Goal: Task Accomplishment & Management: Complete application form

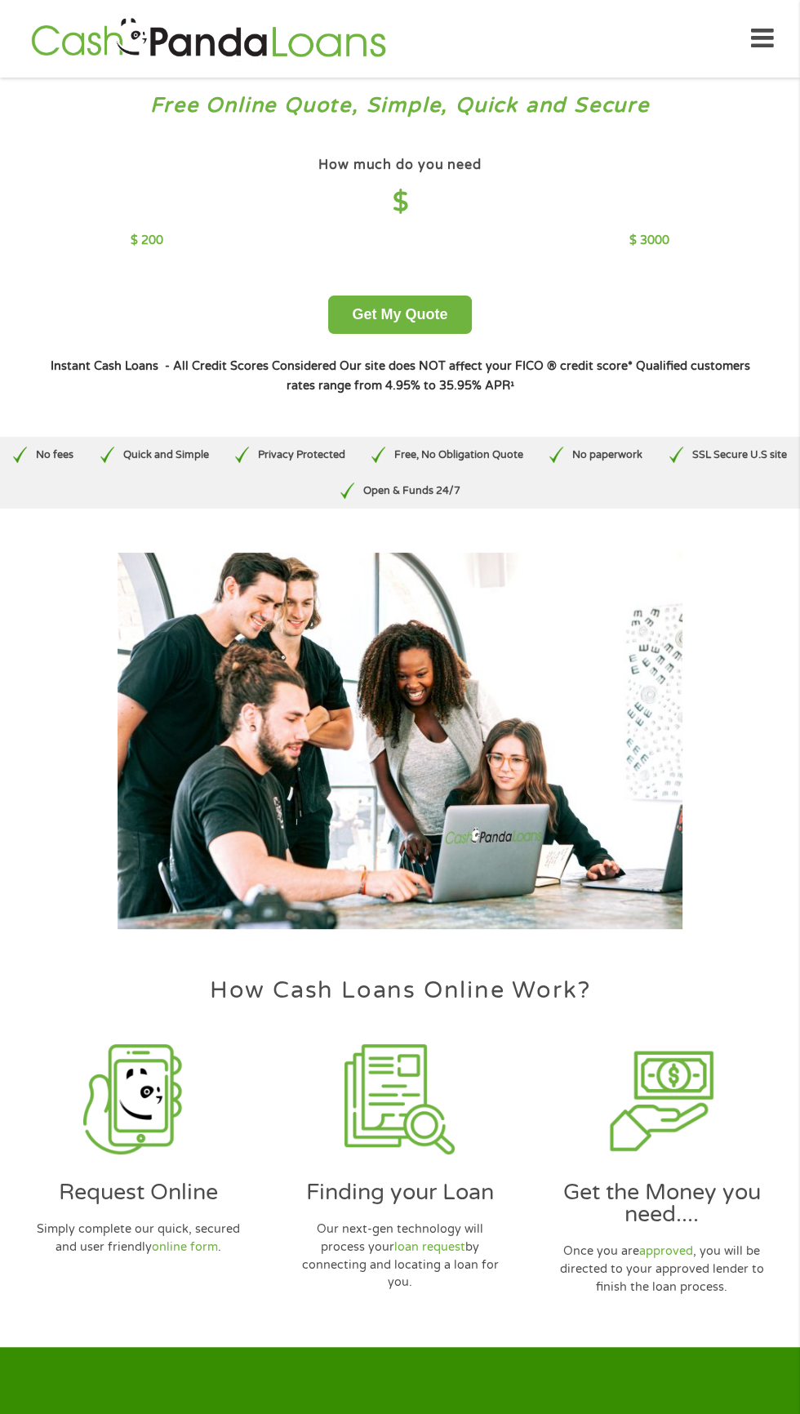
click at [310, 439] on div "Privacy Protected" at bounding box center [290, 455] width 136 height 36
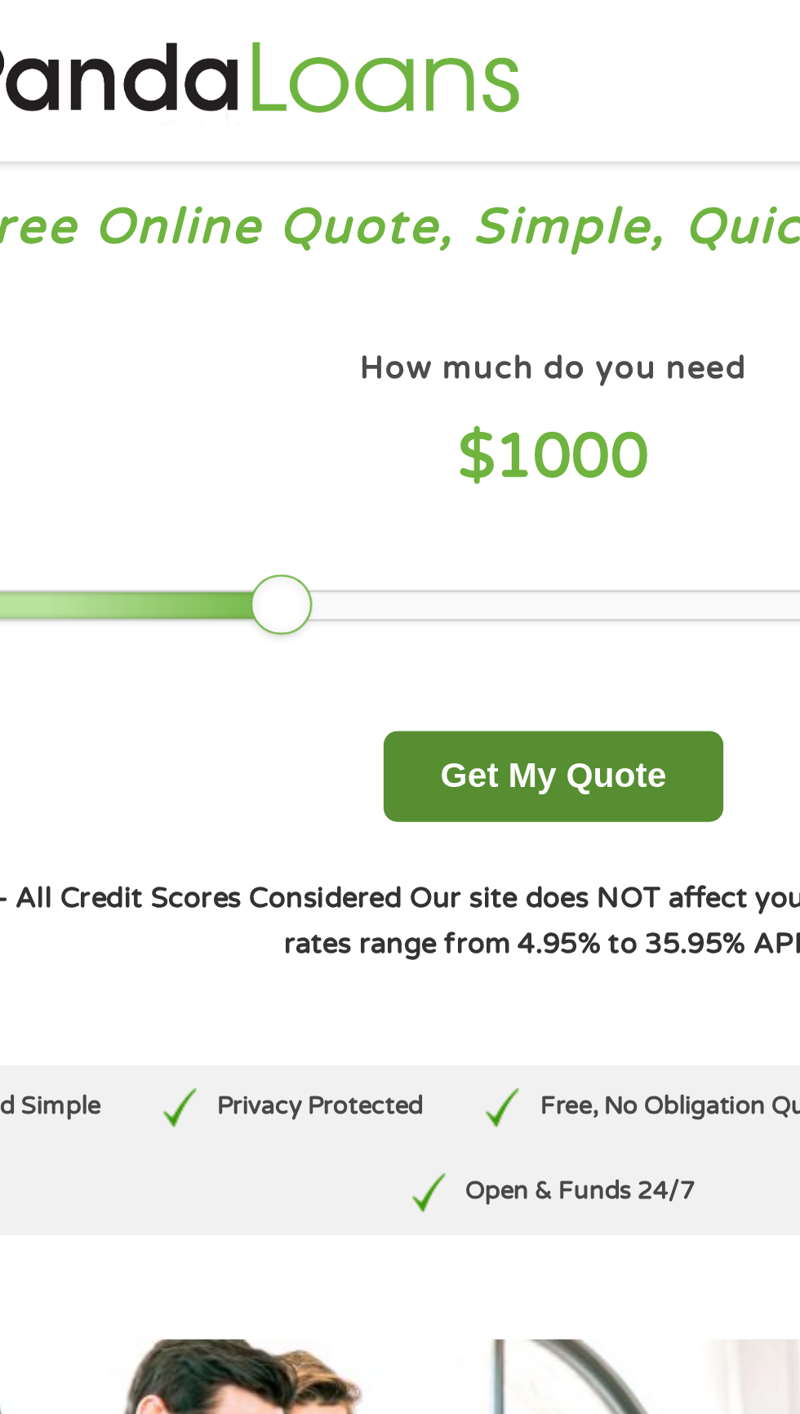
click at [464, 333] on button "Get My Quote" at bounding box center [399, 337] width 143 height 38
click at [422, 335] on button "Get My Quote" at bounding box center [399, 337] width 143 height 38
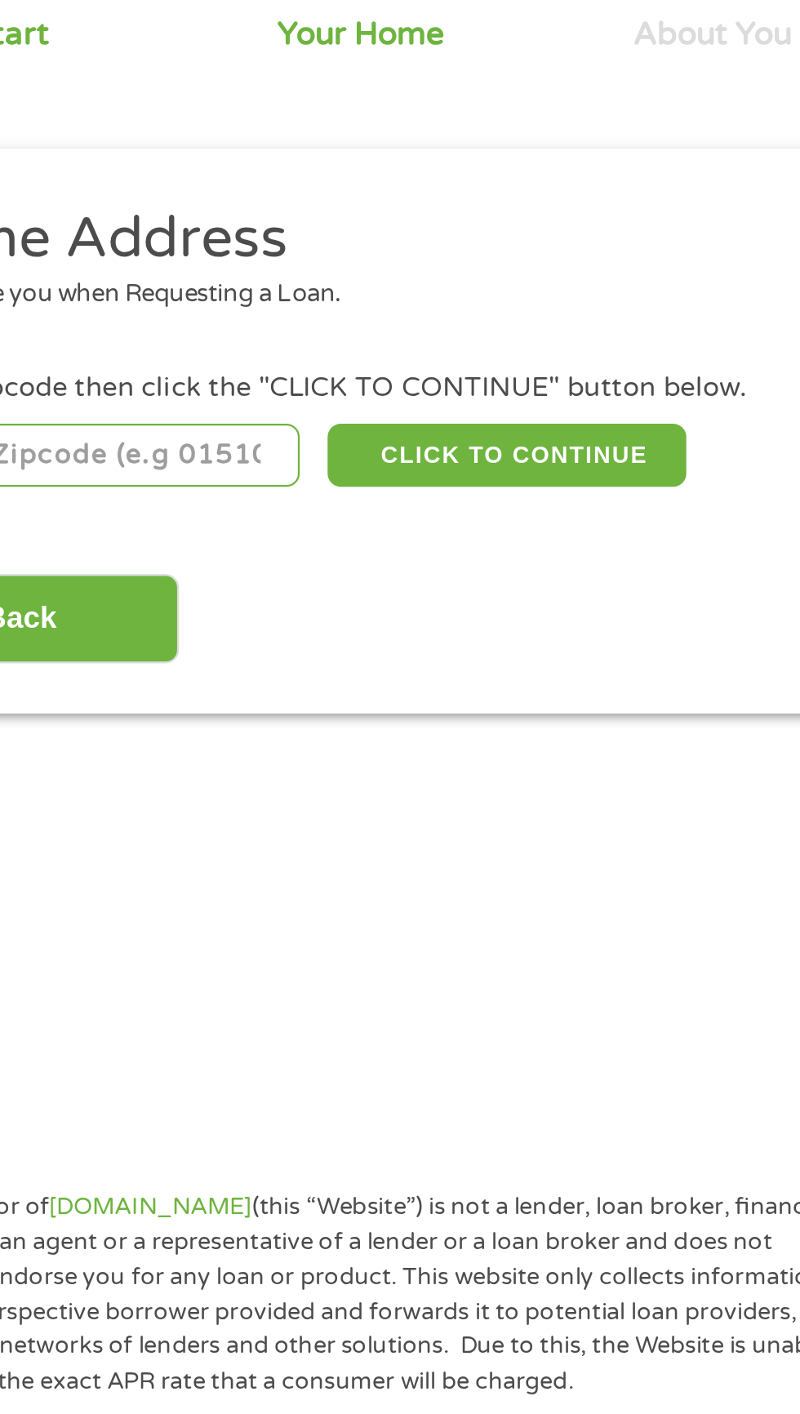
scroll to position [7, 0]
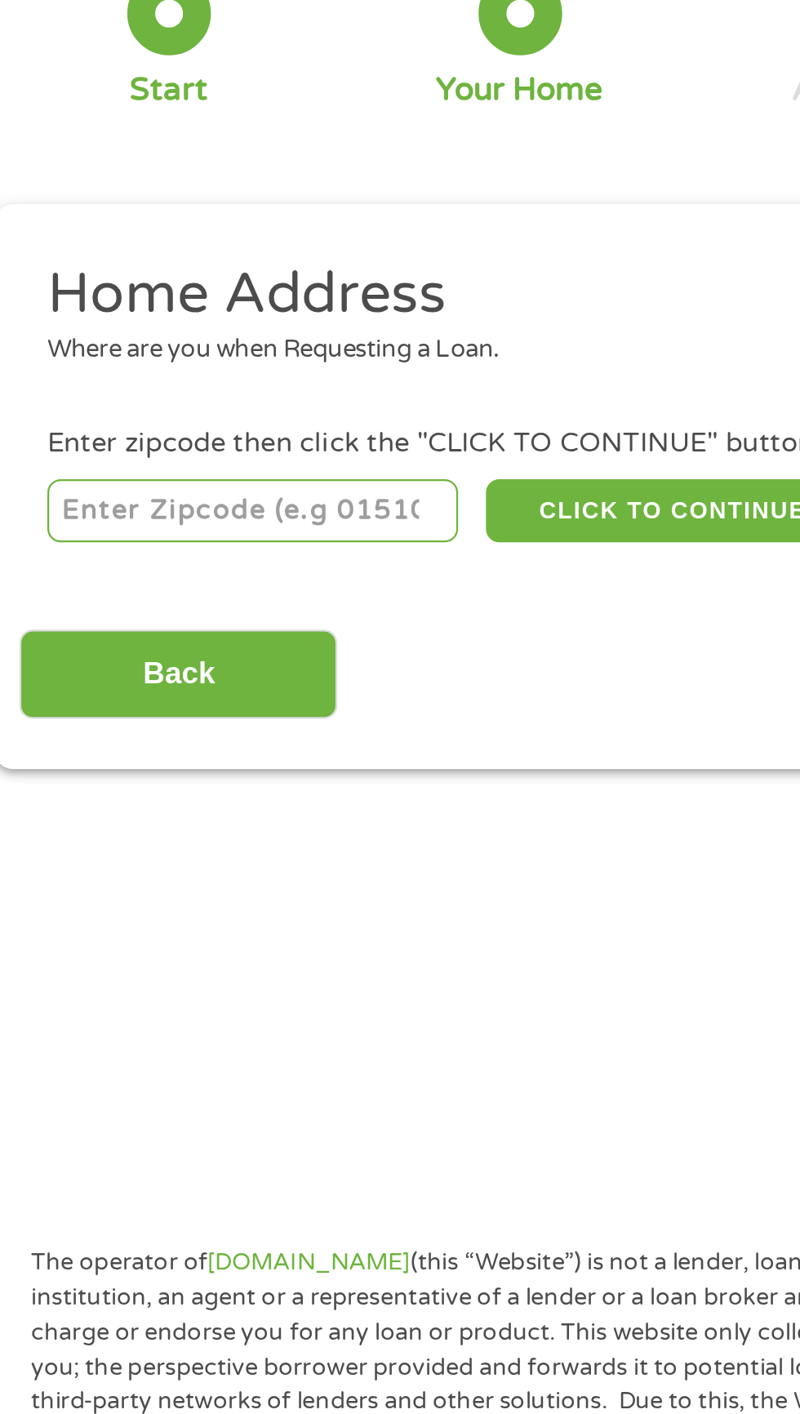
click at [140, 348] on input "number" at bounding box center [128, 355] width 181 height 28
type input "126"
click at [310, 412] on div "Back Next" at bounding box center [399, 419] width 747 height 51
click at [178, 358] on input "126" at bounding box center [128, 355] width 181 height 28
click at [185, 348] on input "126" at bounding box center [128, 355] width 181 height 28
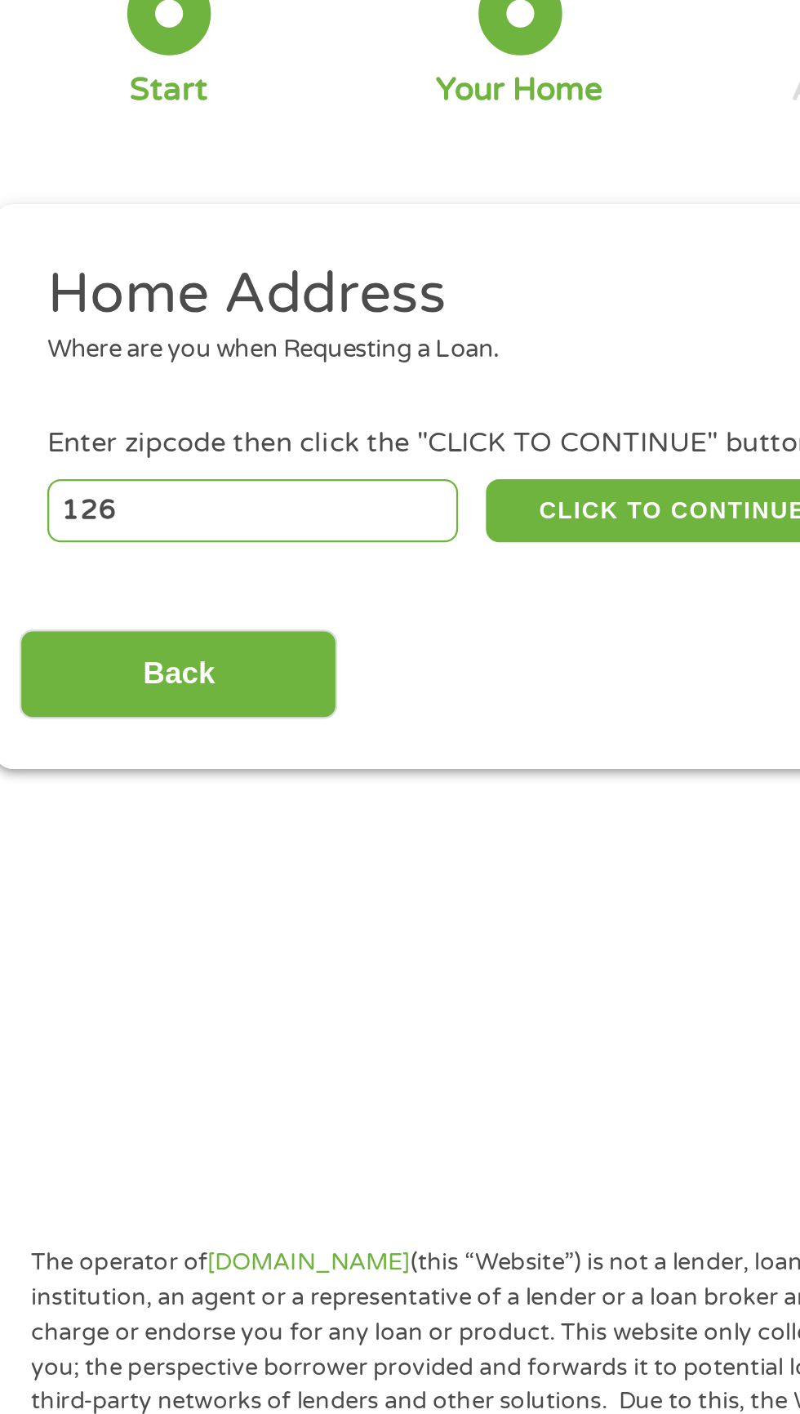
click at [149, 355] on input "126" at bounding box center [128, 355] width 181 height 28
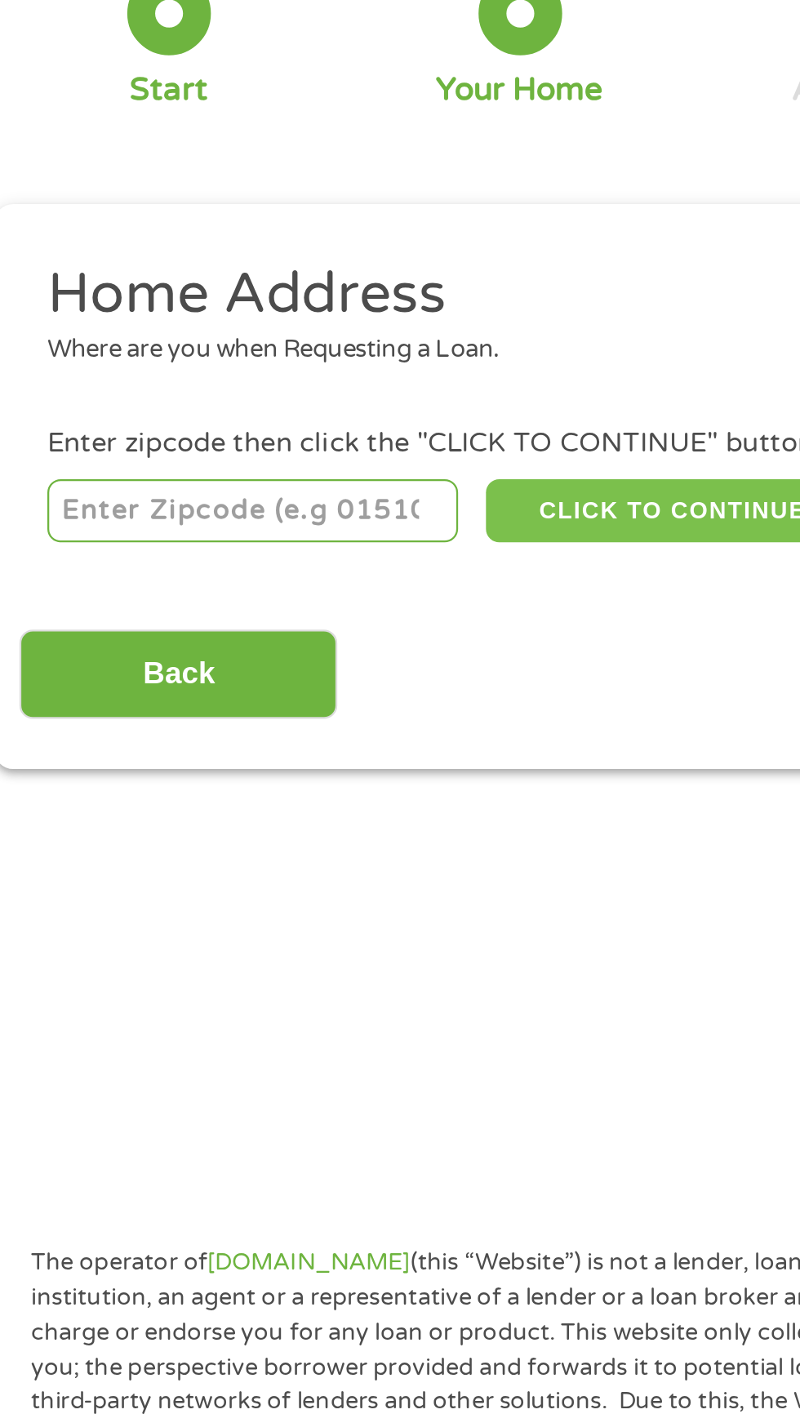
click at [334, 350] on button "CLICK TO CONTINUE" at bounding box center [310, 355] width 158 height 28
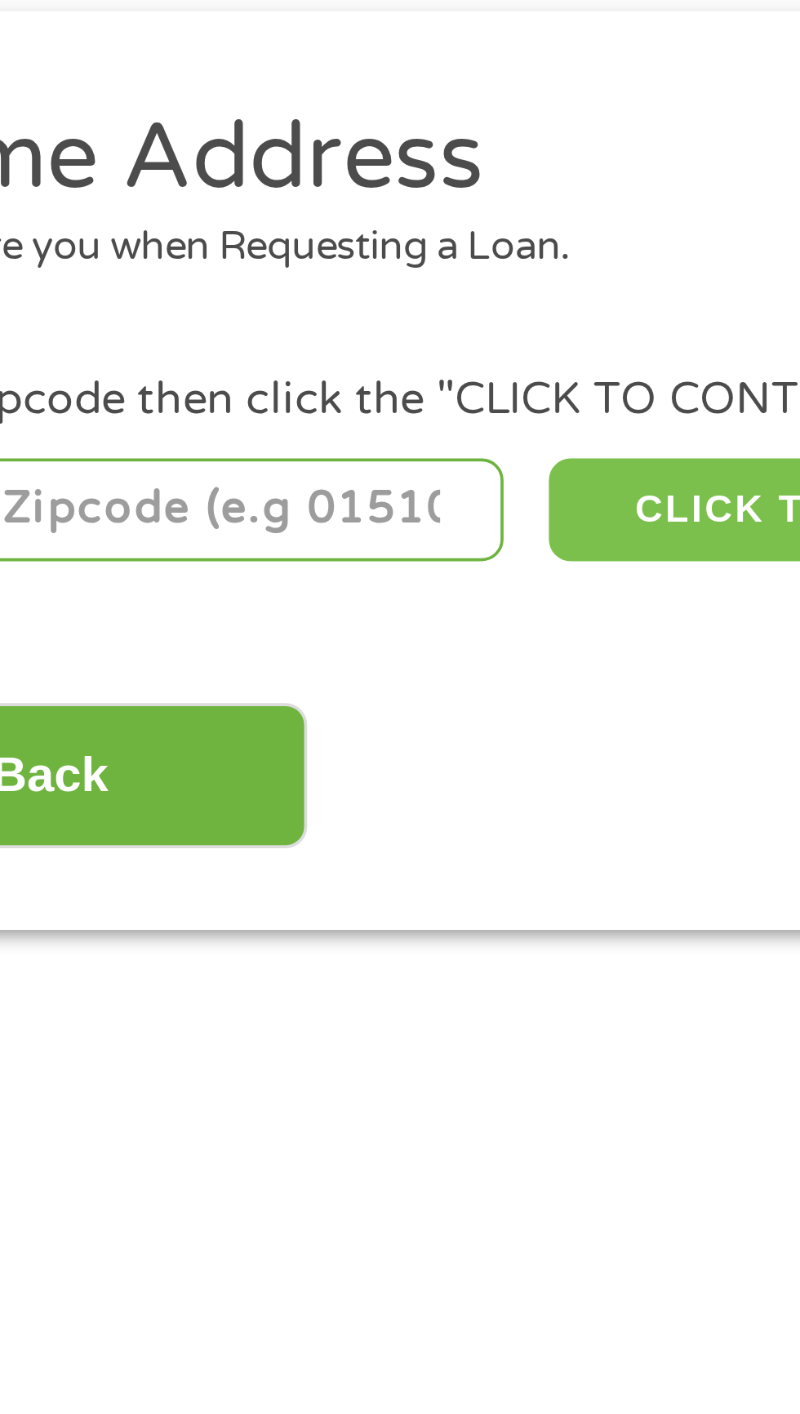
scroll to position [7, 0]
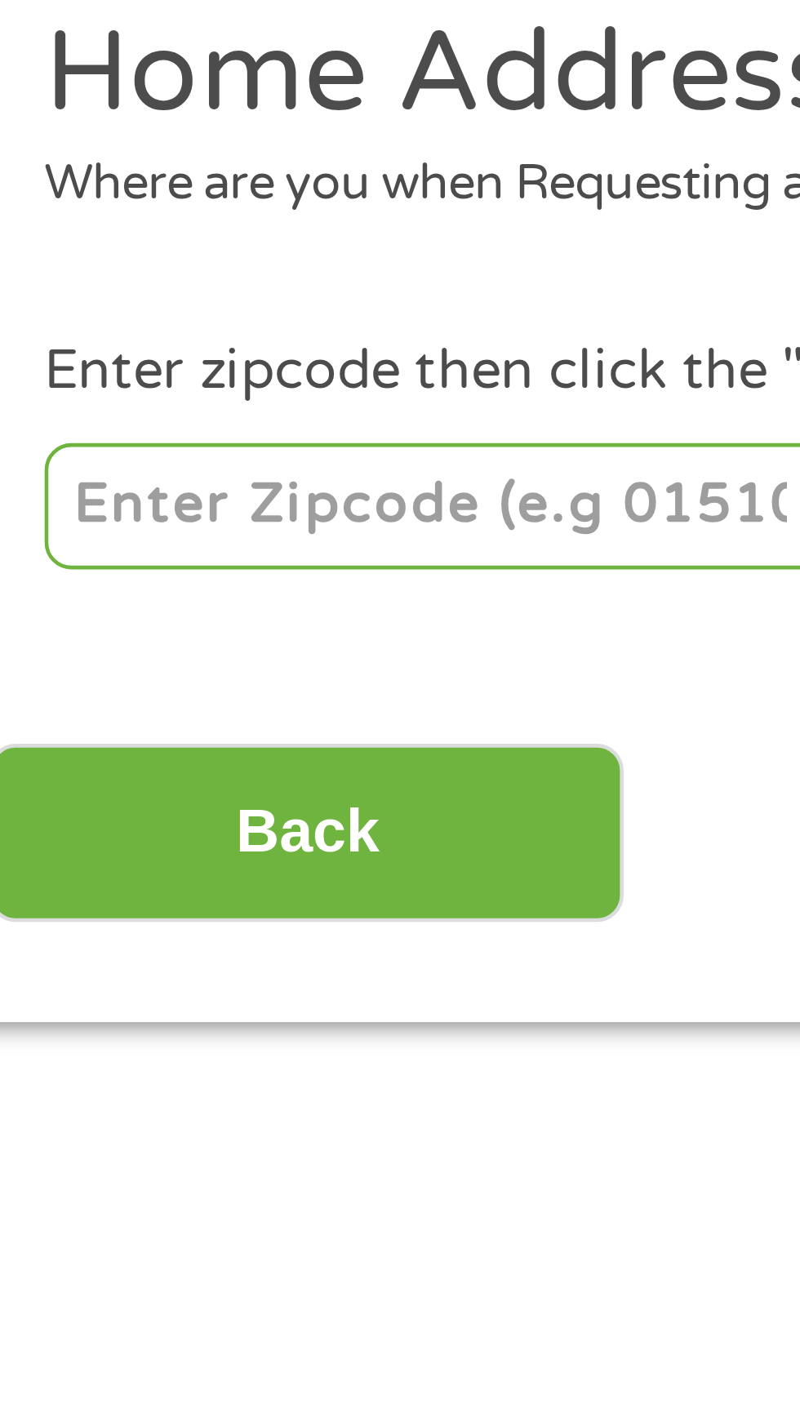
click at [114, 359] on input "number" at bounding box center [128, 355] width 181 height 28
type input "08051"
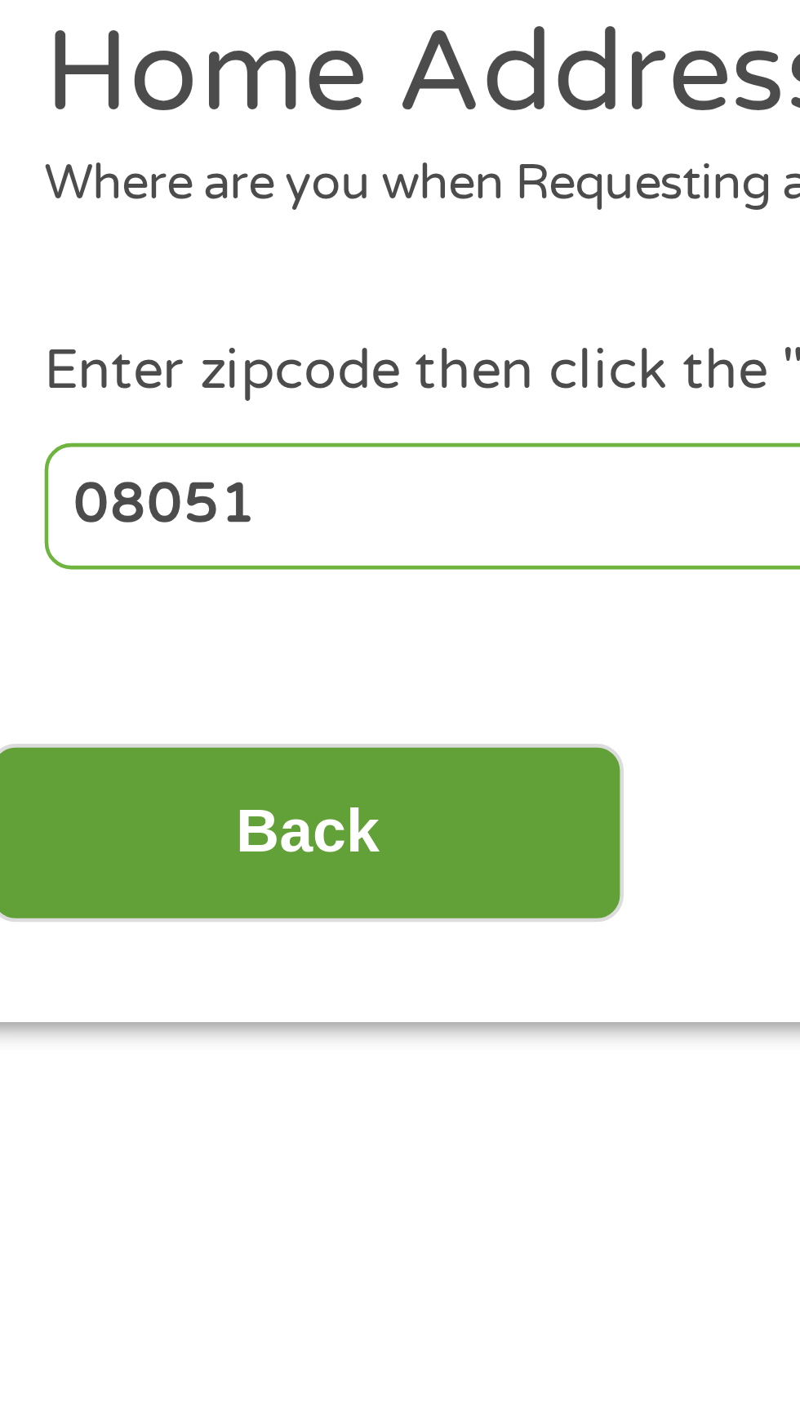
click at [143, 422] on input "Back" at bounding box center [96, 427] width 140 height 40
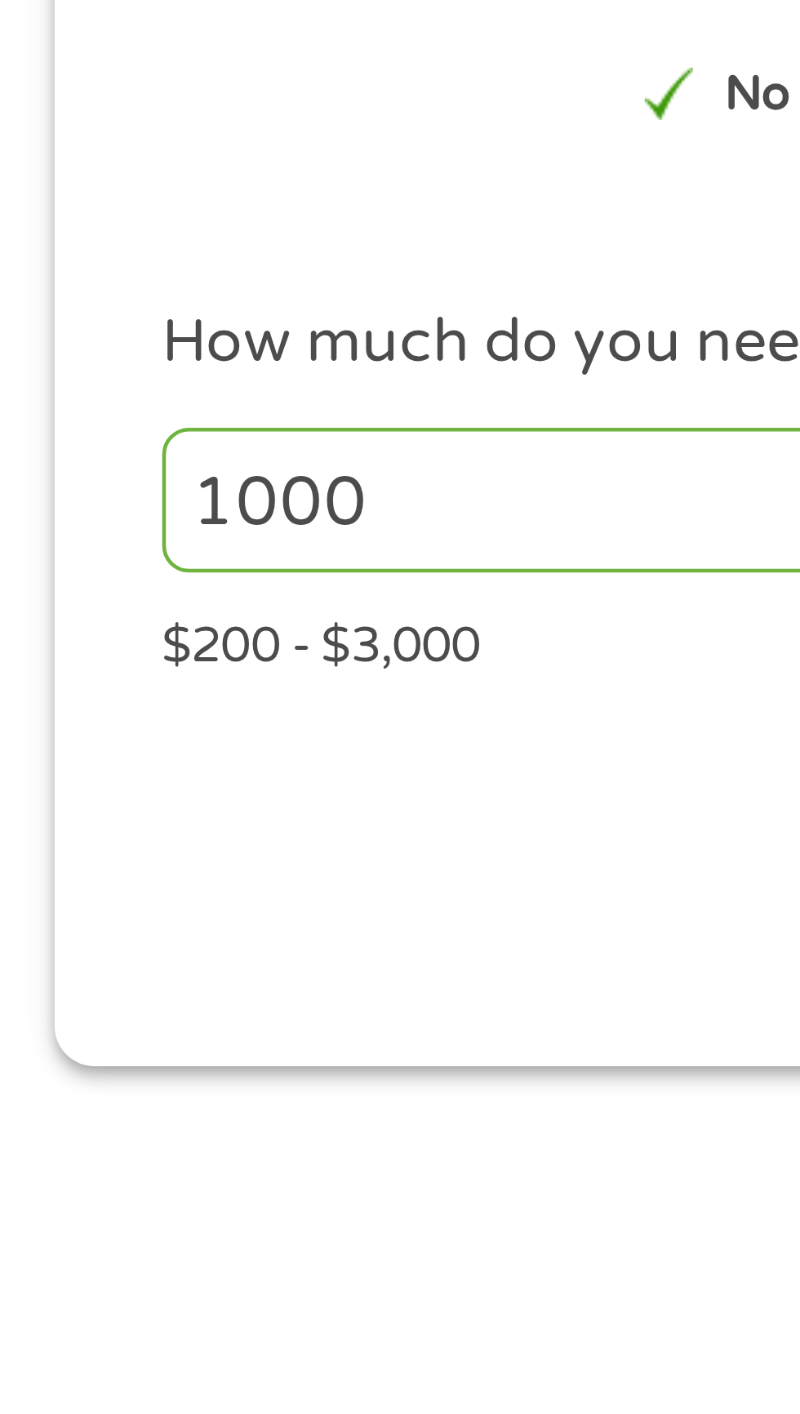
scroll to position [7, 0]
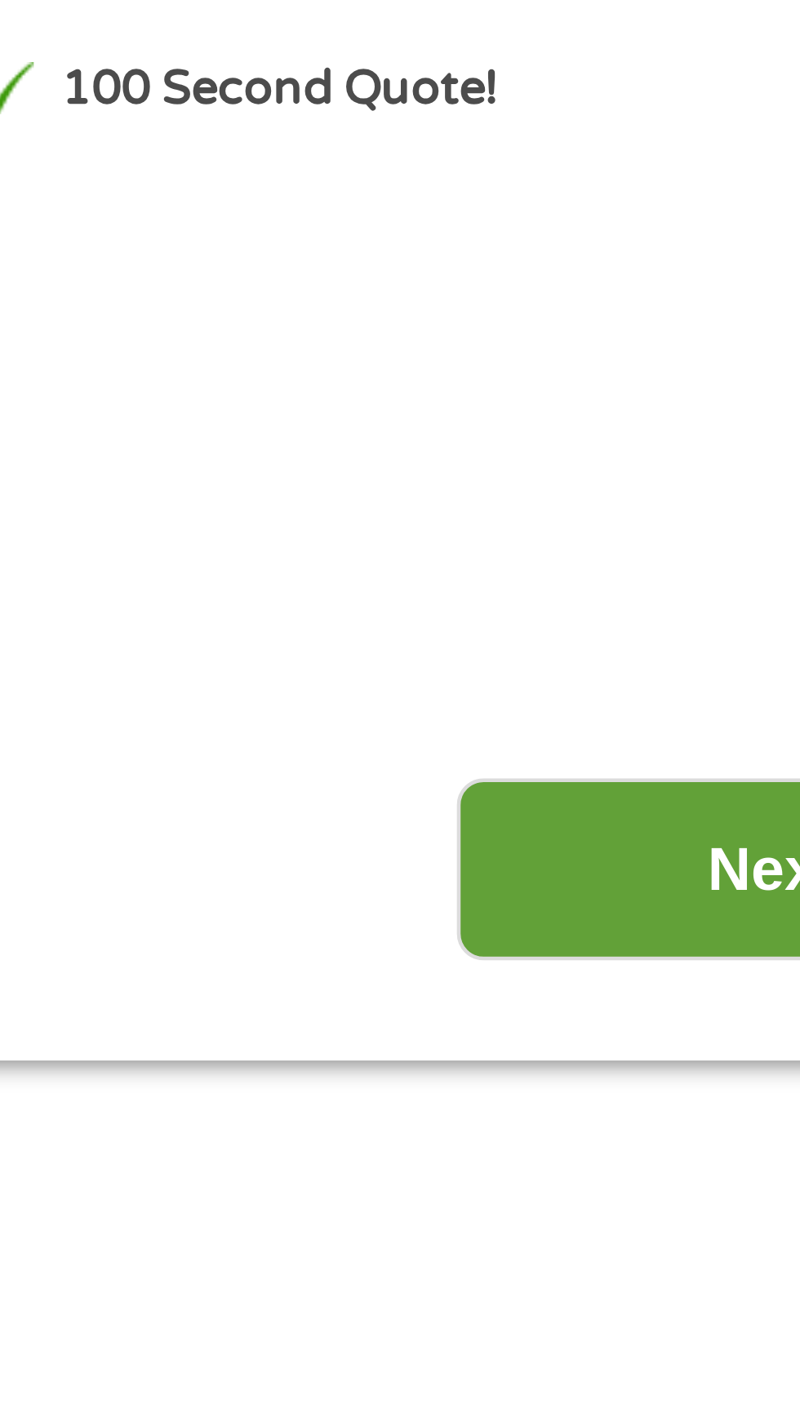
click at [678, 431] on input "Next" at bounding box center [705, 424] width 140 height 40
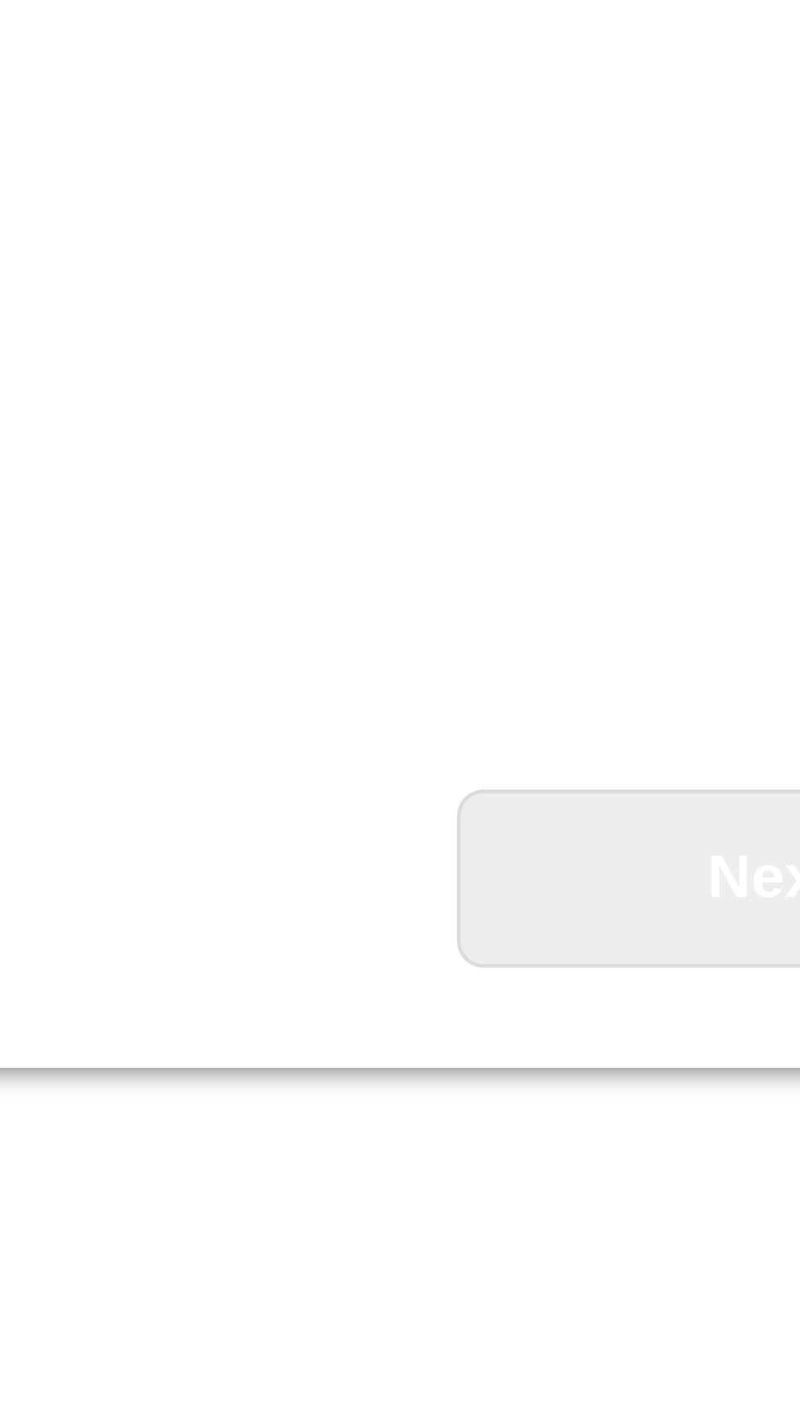
scroll to position [7, 7]
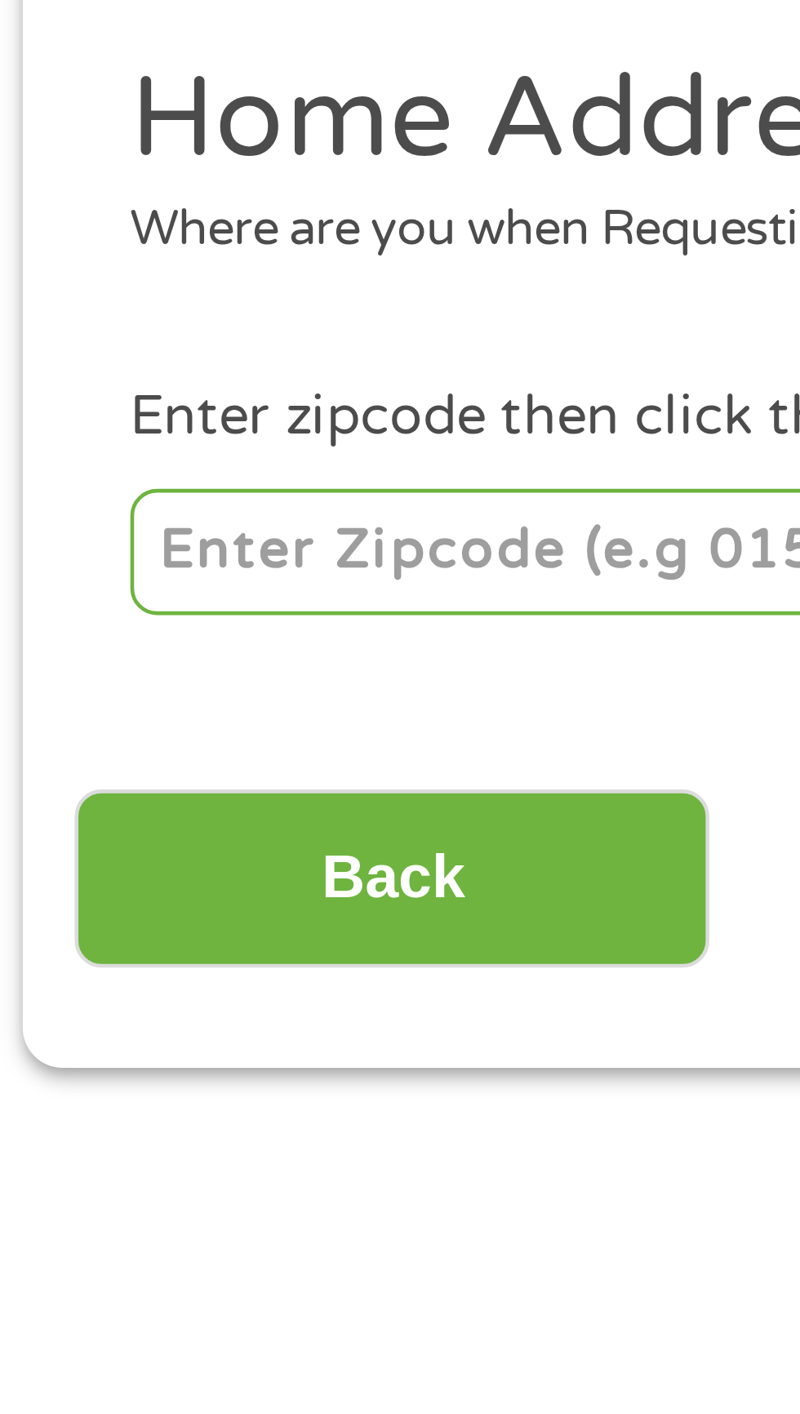
click at [145, 359] on input "number" at bounding box center [128, 355] width 181 height 28
type input "08051"
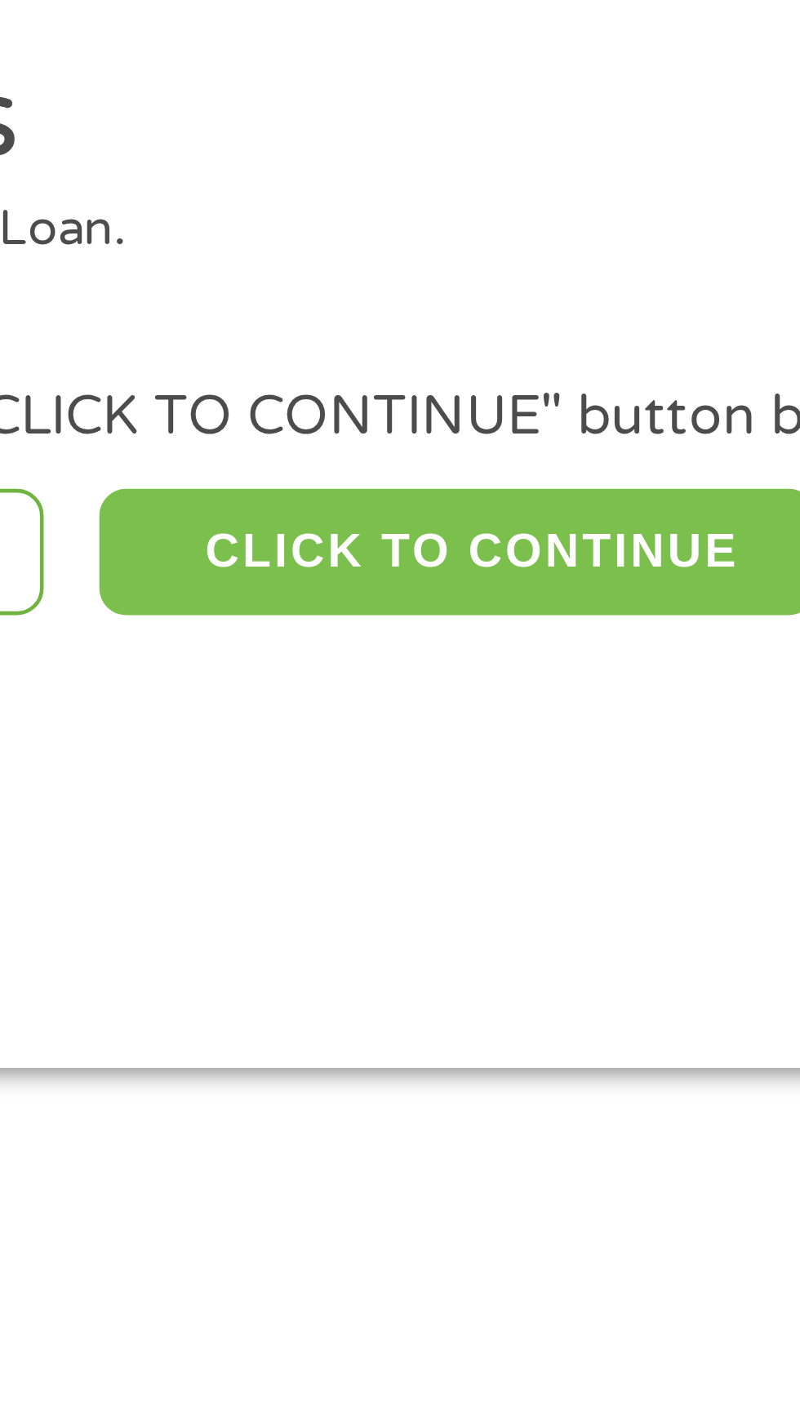
click at [340, 363] on button "CLICK TO CONTINUE" at bounding box center [310, 355] width 158 height 28
type input "08051"
type input "Mantua"
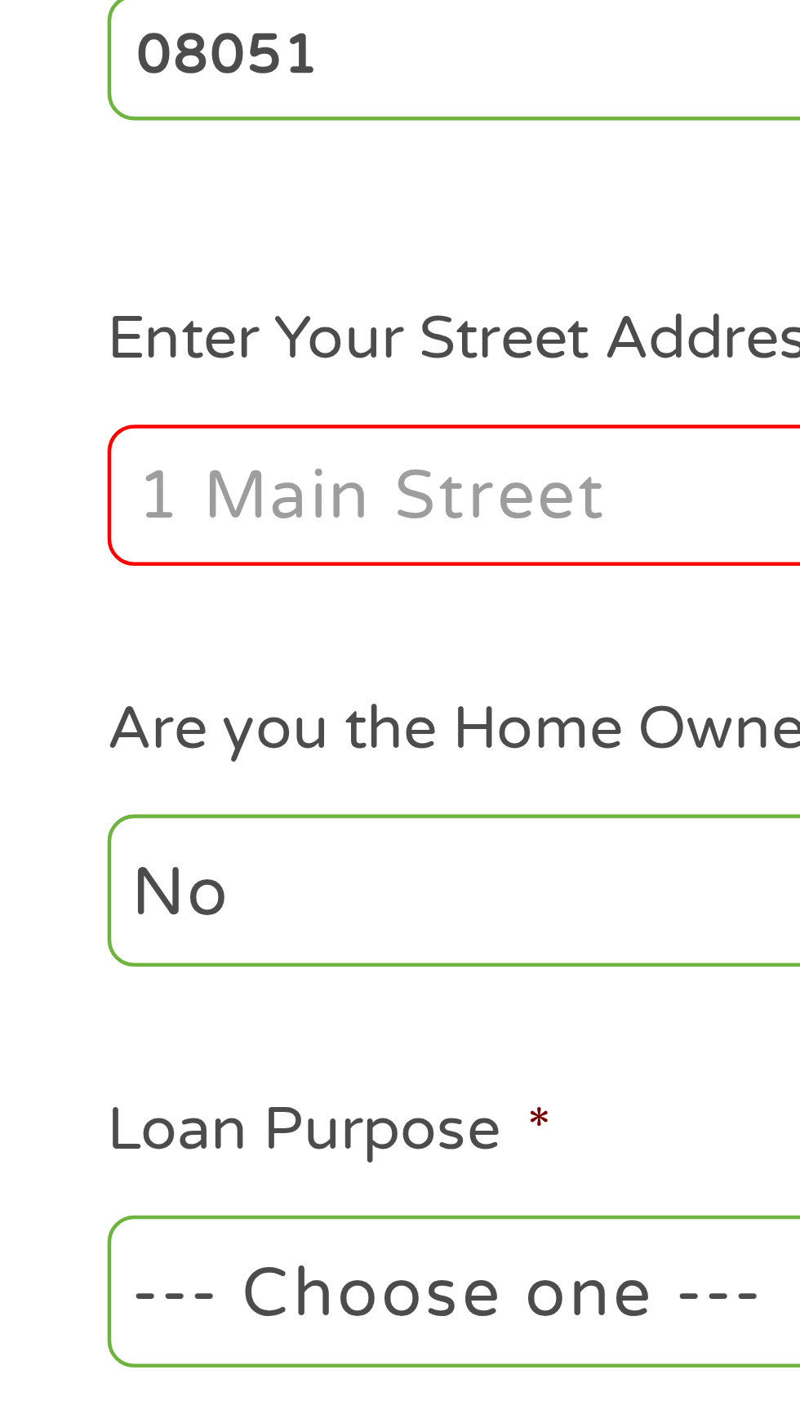
scroll to position [7, 0]
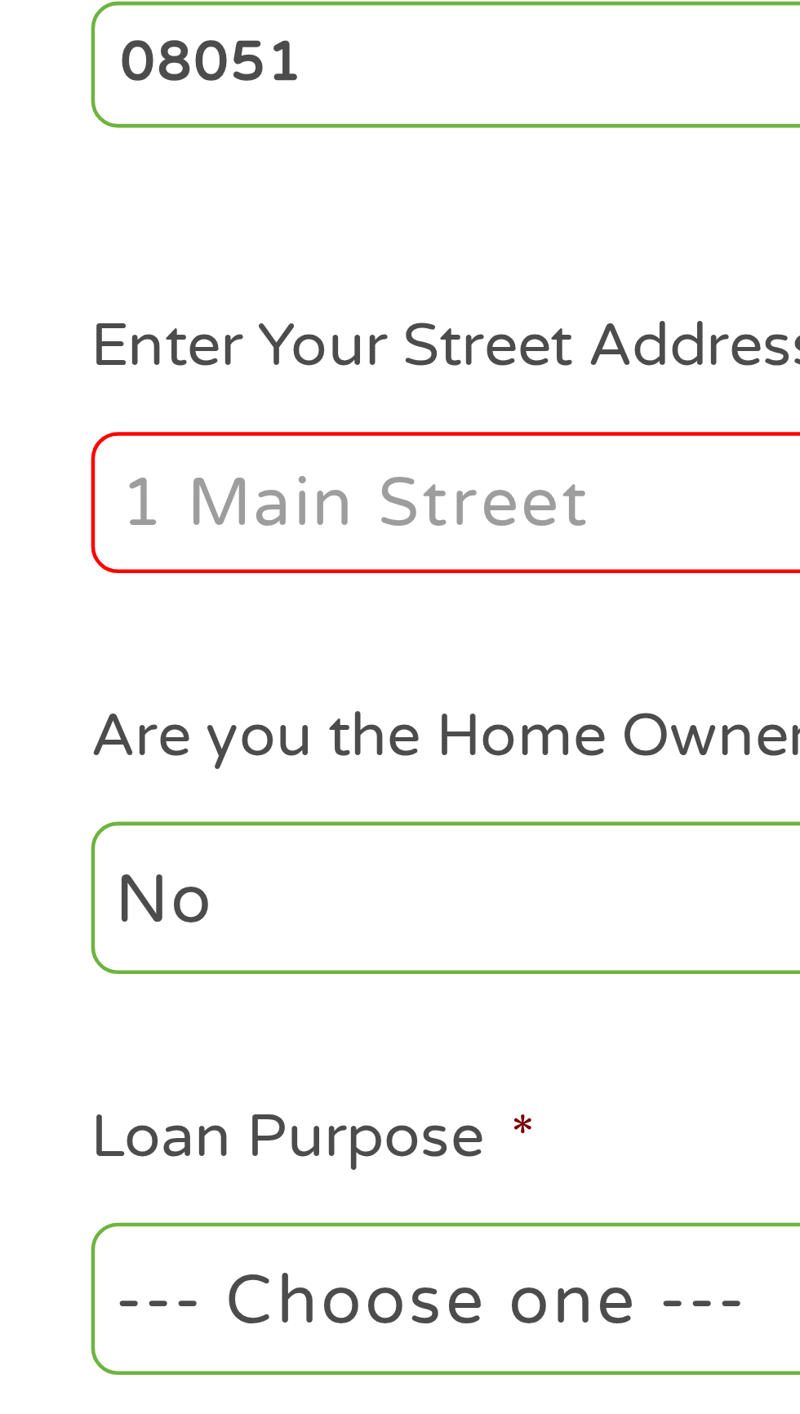
click at [136, 457] on input "Enter Your Street Address *" at bounding box center [213, 450] width 350 height 31
type input "[STREET_ADDRESS]"
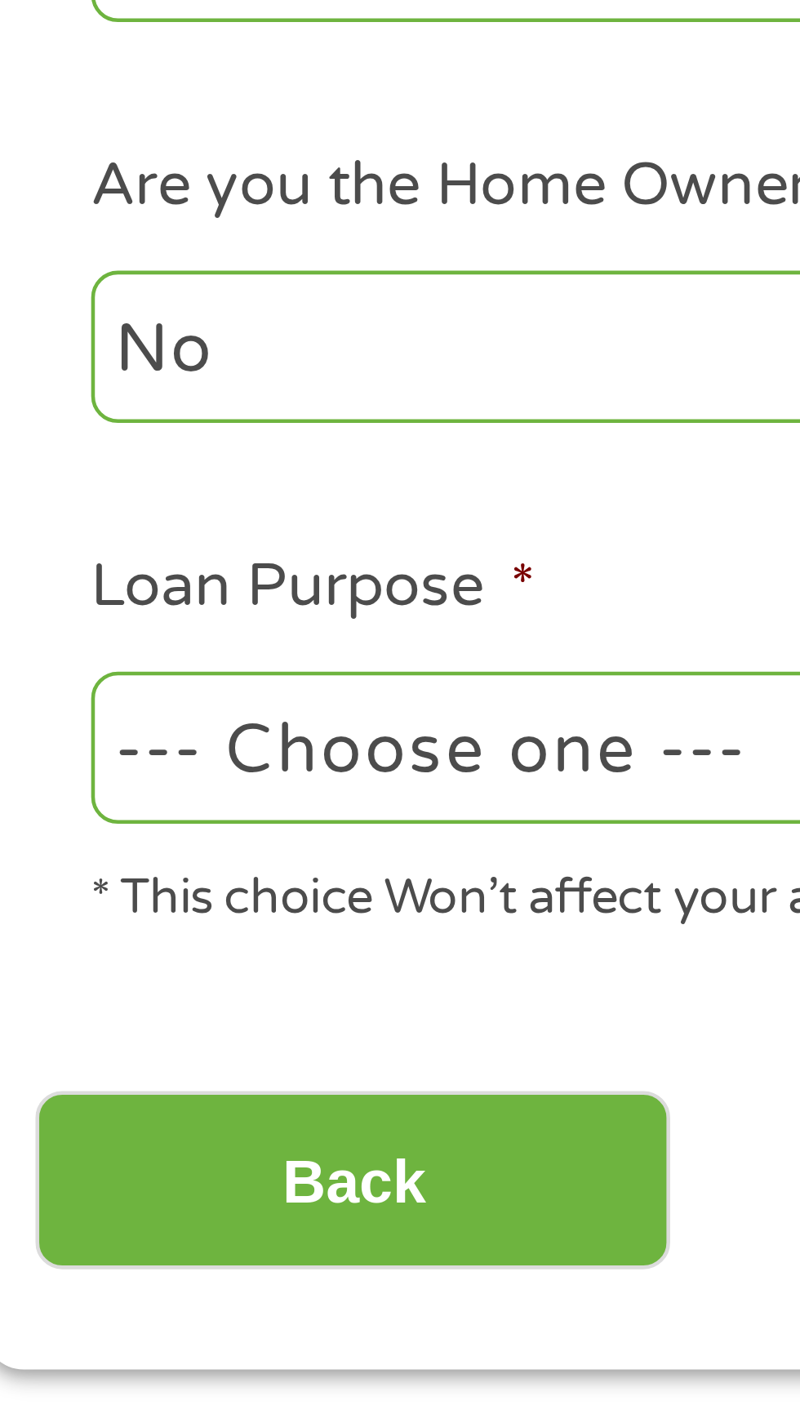
click at [170, 638] on select "--- Choose one --- Pay Bills Debt Consolidation Home Improvement Major Purchase…" at bounding box center [213, 625] width 350 height 33
select select "other"
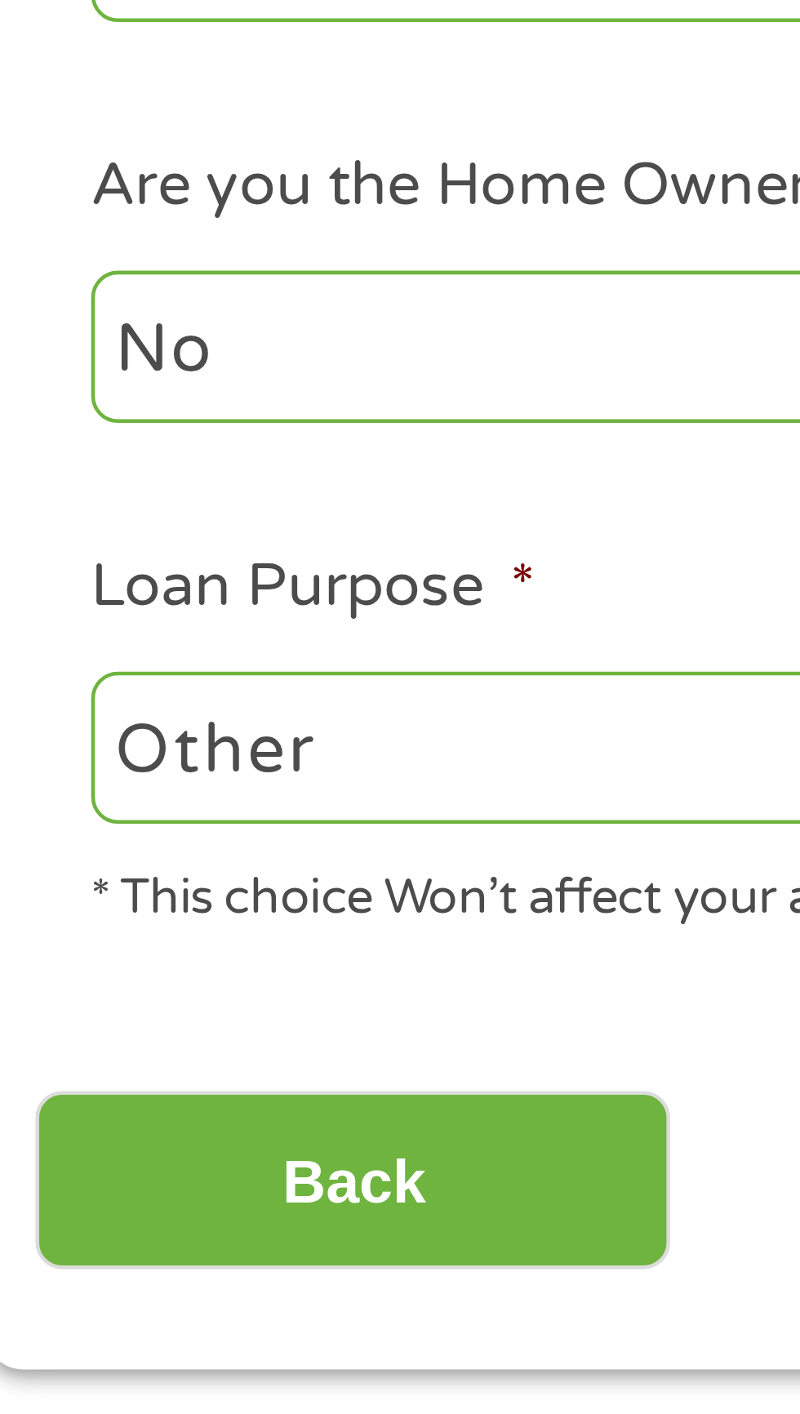
click at [38, 611] on select "--- Choose one --- Pay Bills Debt Consolidation Home Improvement Major Purchase…" at bounding box center [213, 625] width 350 height 33
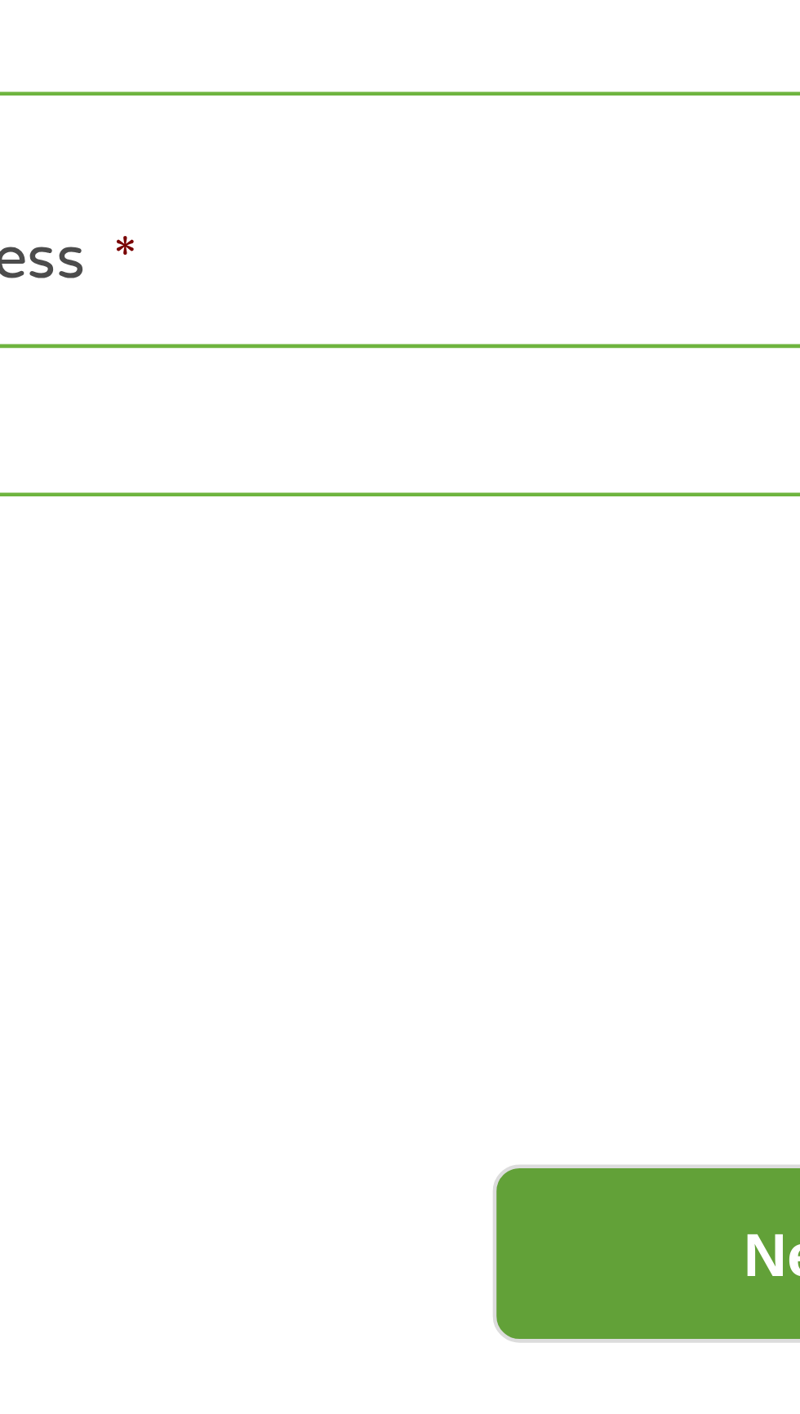
click at [679, 725] on input "Next" at bounding box center [705, 721] width 140 height 40
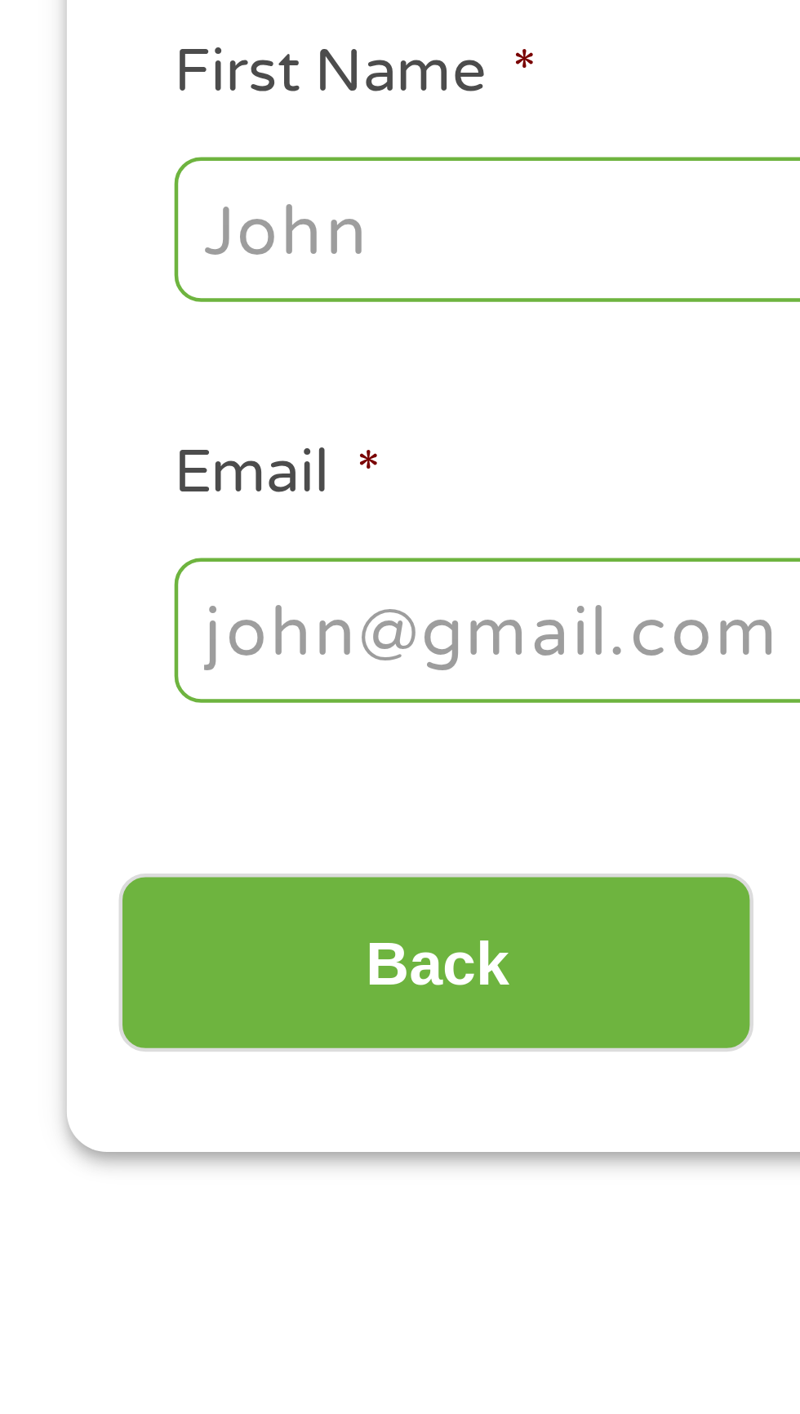
scroll to position [38, 0]
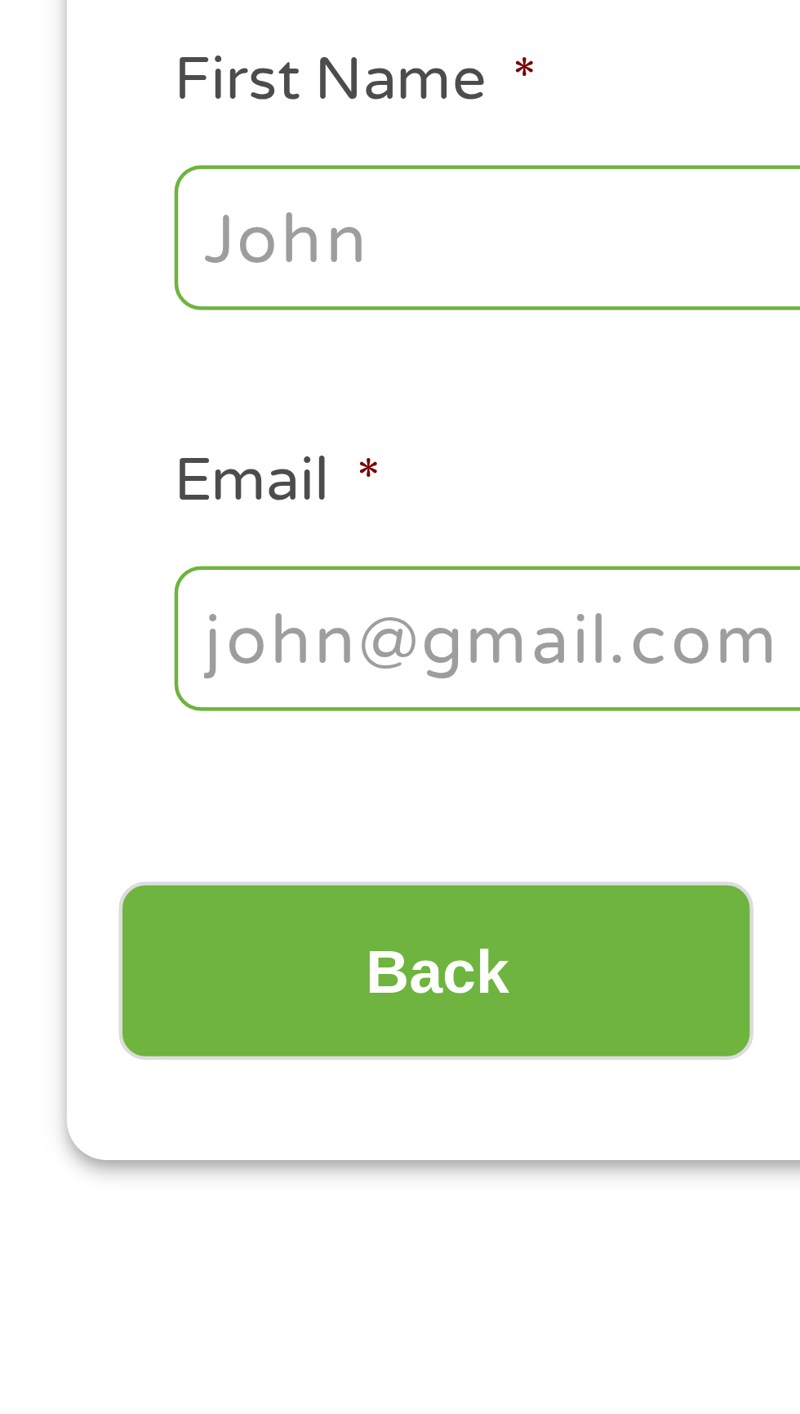
click at [97, 328] on input "First Name *" at bounding box center [119, 328] width 163 height 31
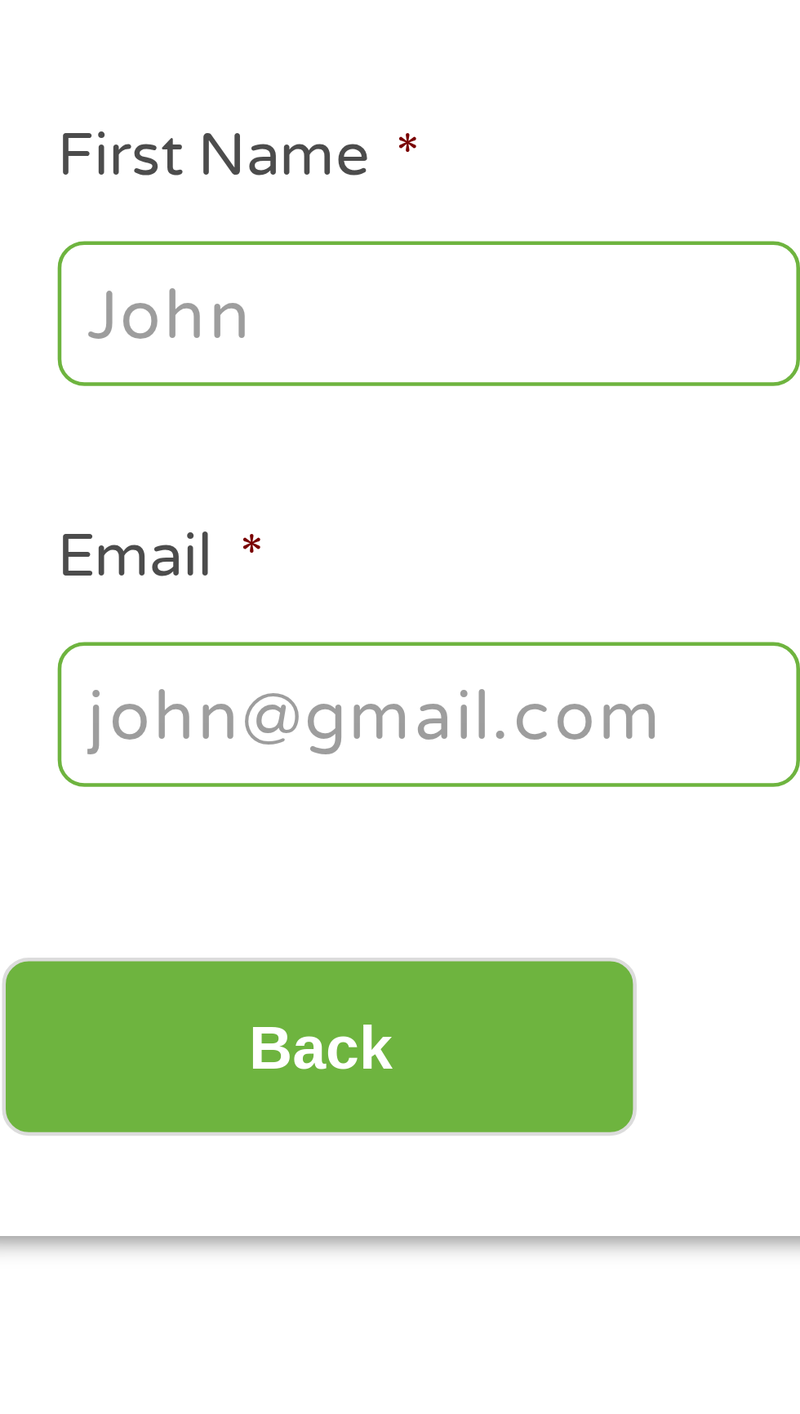
type input "[PERSON_NAME]"
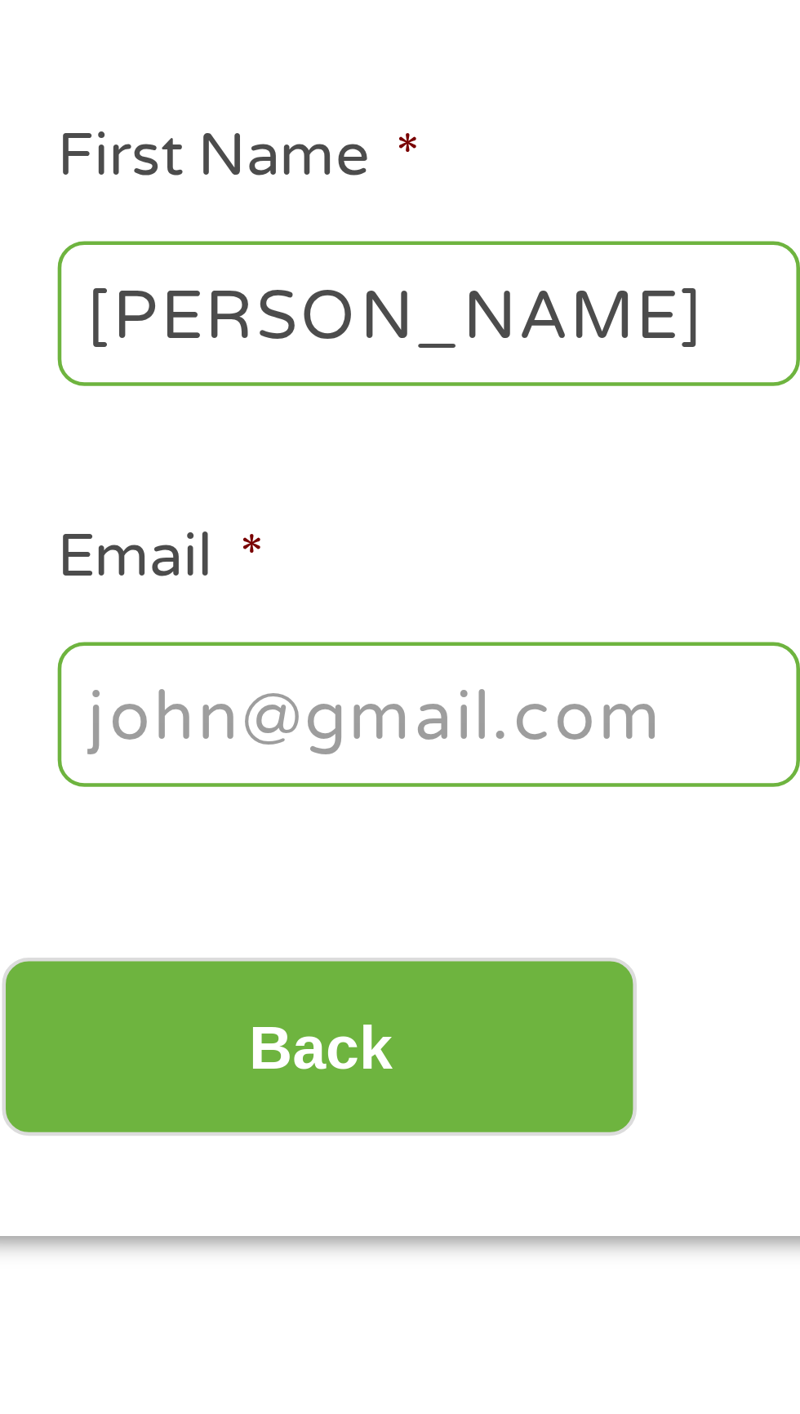
type input "[PERSON_NAME]"
type input "[EMAIL_ADDRESS][DOMAIN_NAME]"
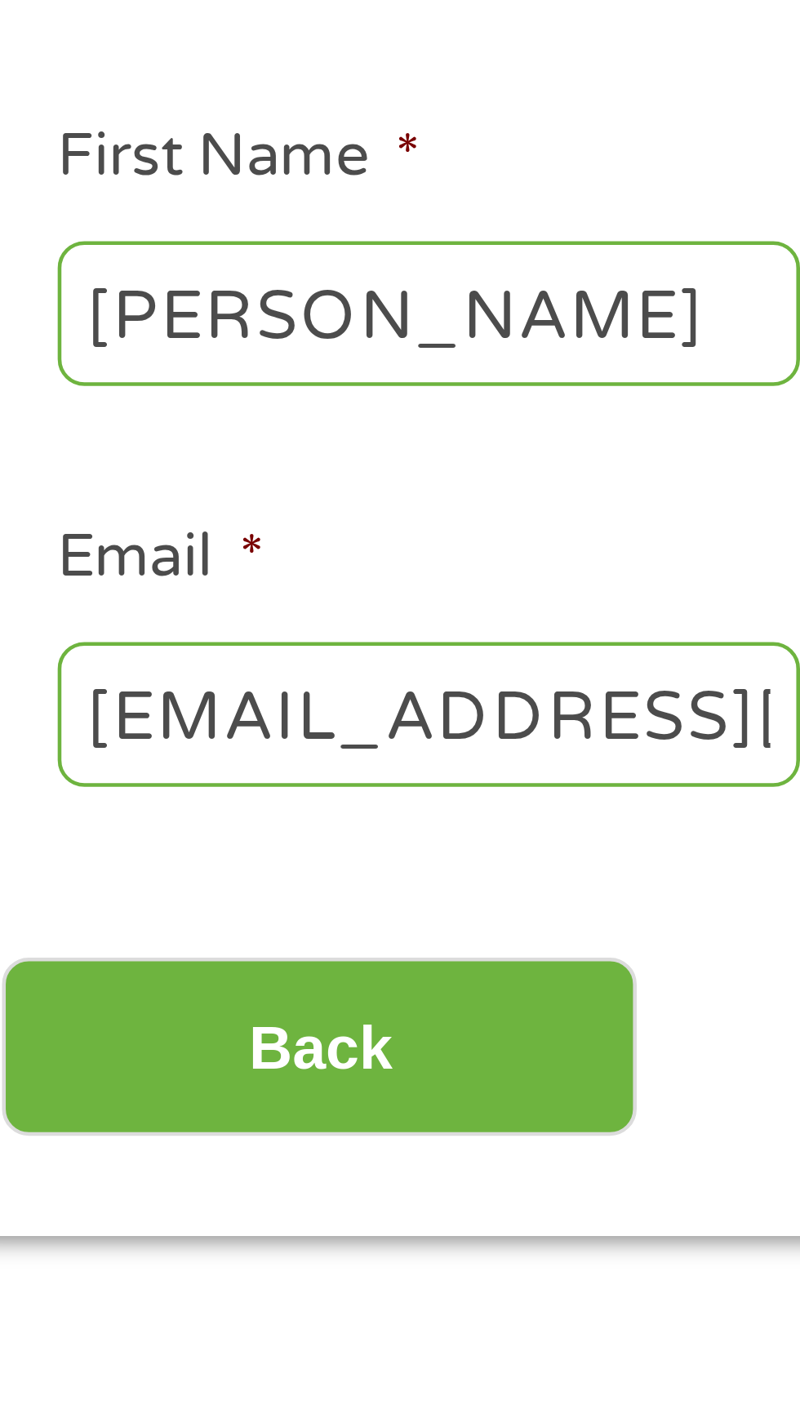
type input "[PHONE_NUMBER]"
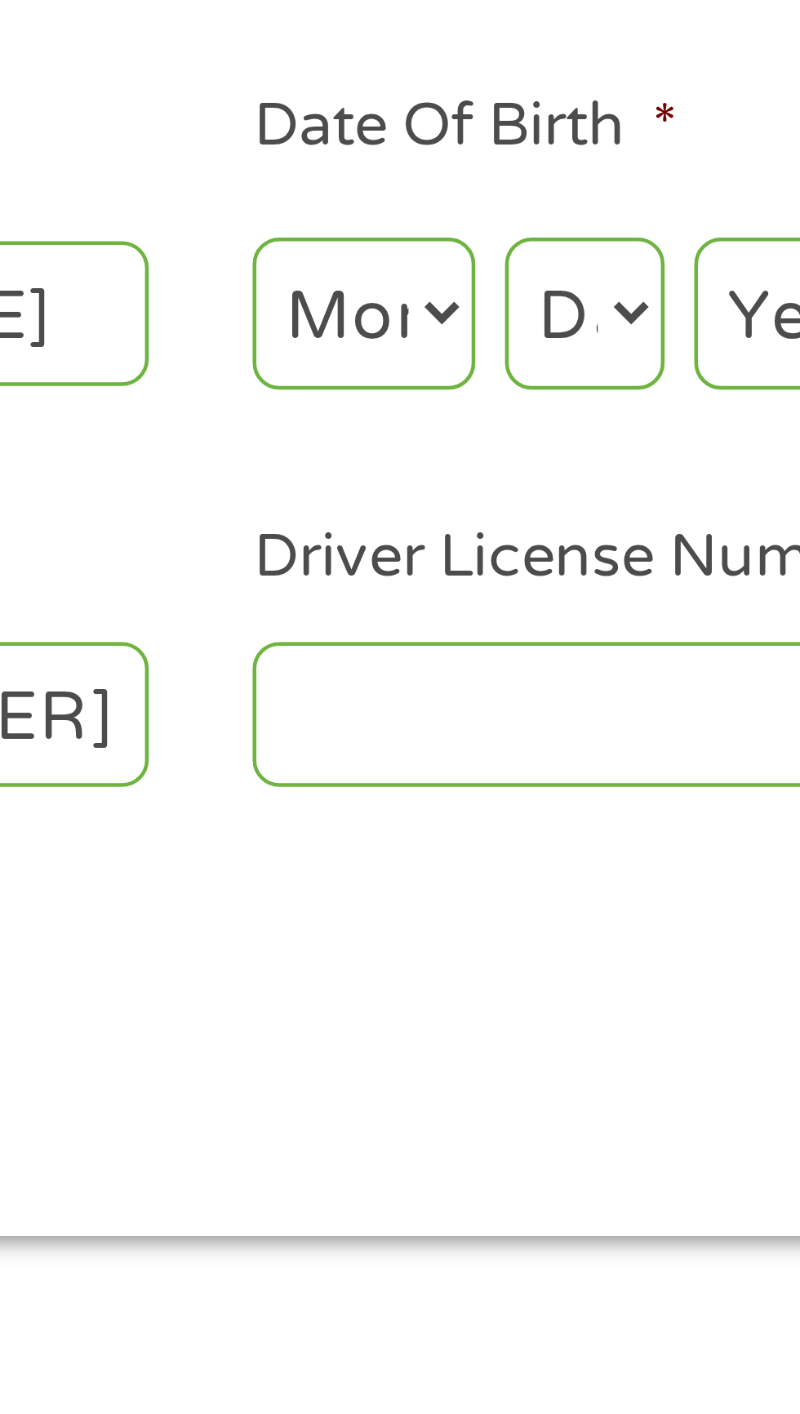
click at [471, 425] on input "Driver License Number *" at bounding box center [493, 416] width 163 height 31
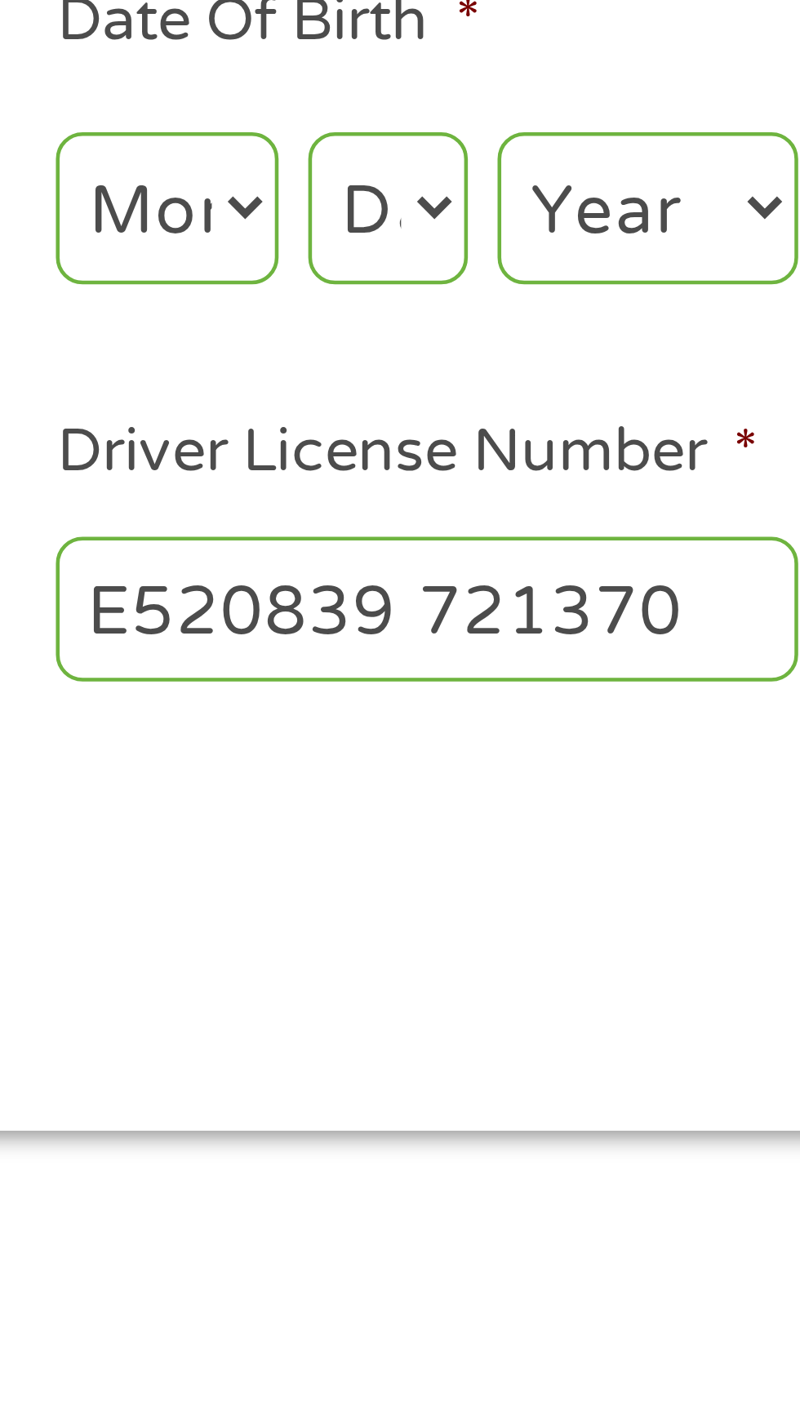
type input "E520839 721370"
click at [449, 332] on select "Month 1 2 3 4 5 6 7 8 9 10 11 12" at bounding box center [436, 328] width 49 height 33
select select "4"
click at [412, 312] on select "Month 1 2 3 4 5 6 7 8 9 10 11 12" at bounding box center [436, 328] width 49 height 33
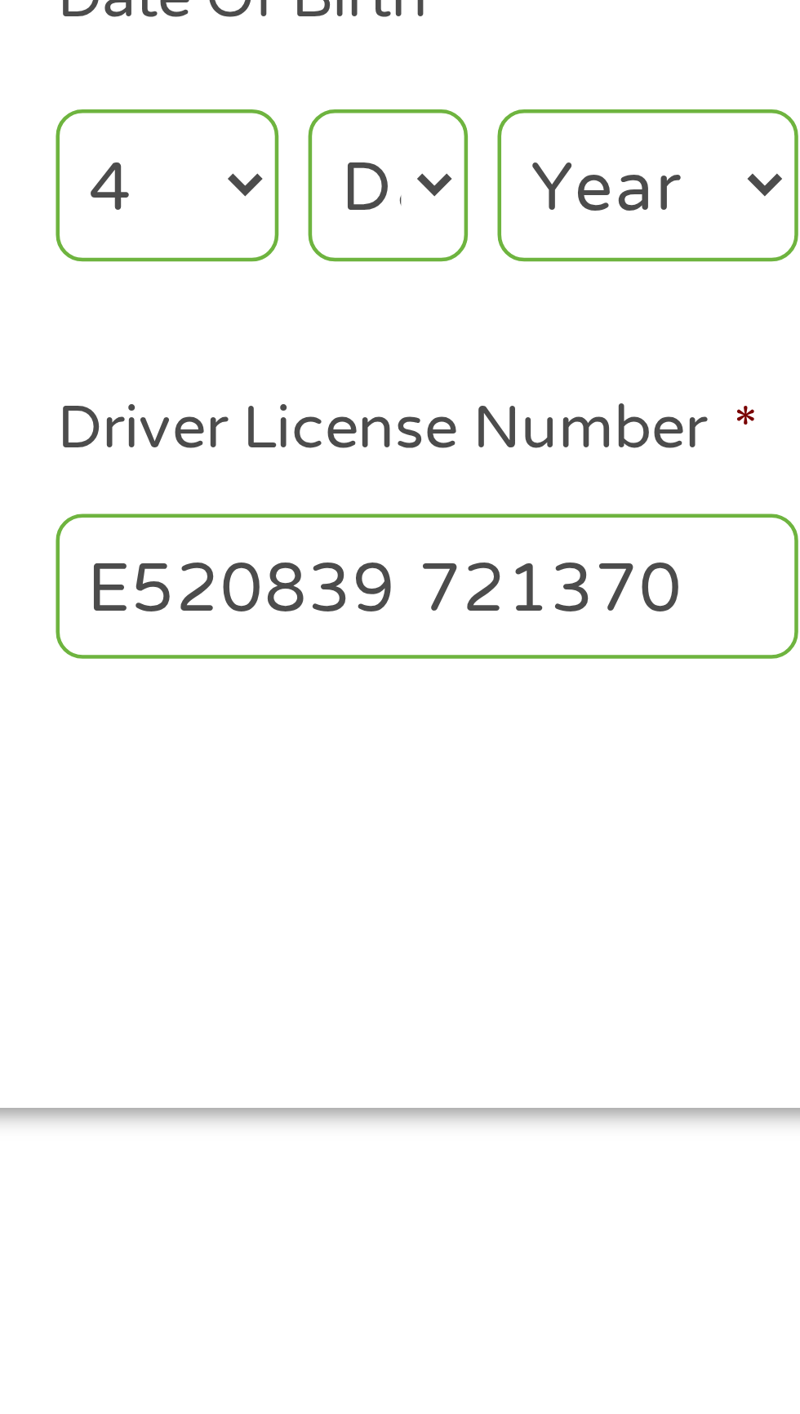
click at [561, 324] on select "Year [DATE] 2006 2005 2004 2003 2002 2001 2000 1999 1998 1997 1996 1995 1994 19…" at bounding box center [542, 328] width 66 height 33
select select "1972"
click at [509, 312] on select "Year [DATE] 2006 2005 2004 2003 2002 2001 2000 1999 1998 1997 1996 1995 1994 19…" at bounding box center [542, 328] width 66 height 33
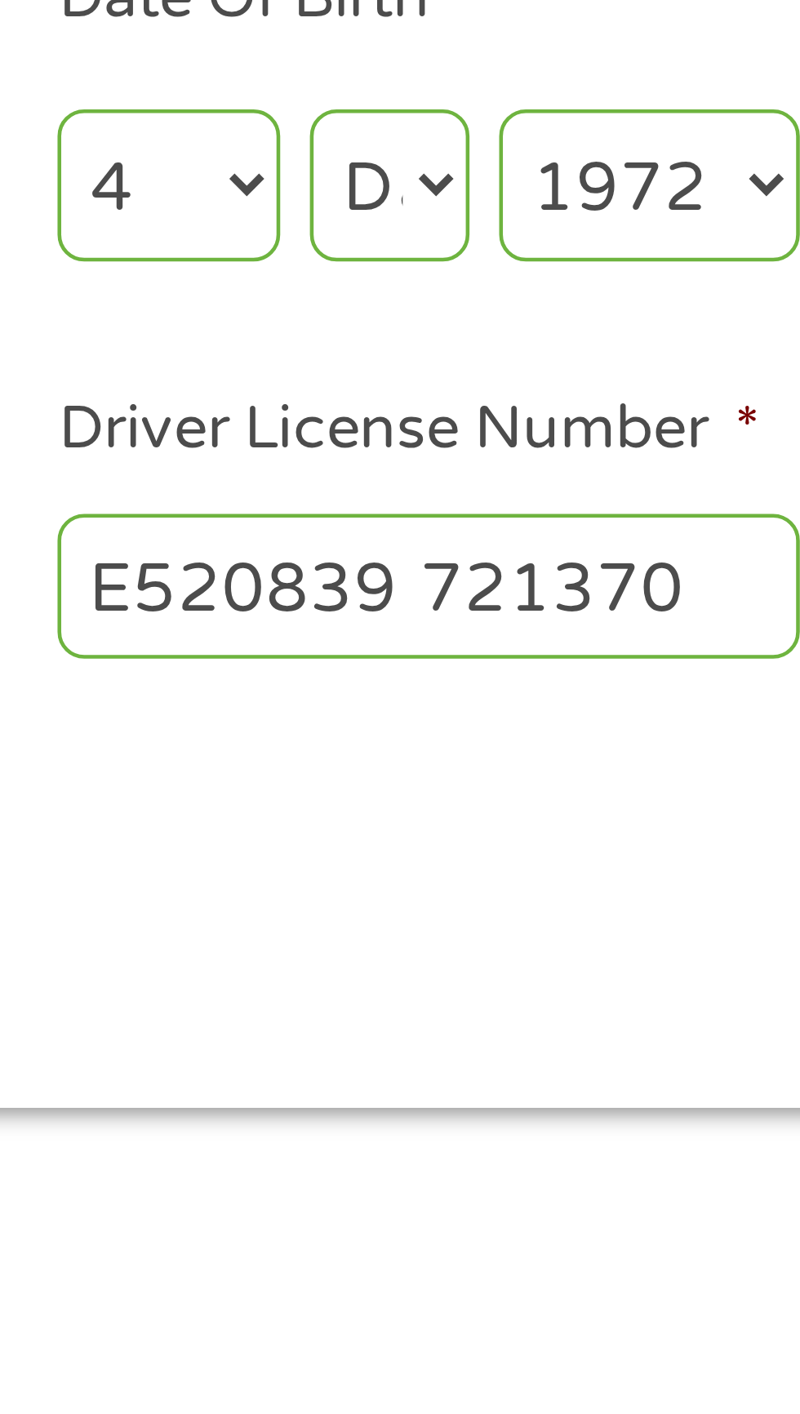
click at [479, 305] on div "Month Month 1 2 3 4 5 6 7 8 9 10 11 12 Day Day 1 2 3 4 5 6 7 8 9 10 11 12 13 14…" at bounding box center [493, 326] width 163 height 45
click at [486, 327] on select "Day 1 2 3 4 5 6 7 8 9 10 11 12 13 14 15 16 17 18 19 20 21 22 23 24 25 26 27 28 …" at bounding box center [484, 328] width 35 height 33
select select "17"
click at [467, 312] on select "Day 1 2 3 4 5 6 7 8 9 10 11 12 13 14 15 16 17 18 19 20 21 22 23 24 25 26 27 28 …" at bounding box center [484, 328] width 35 height 33
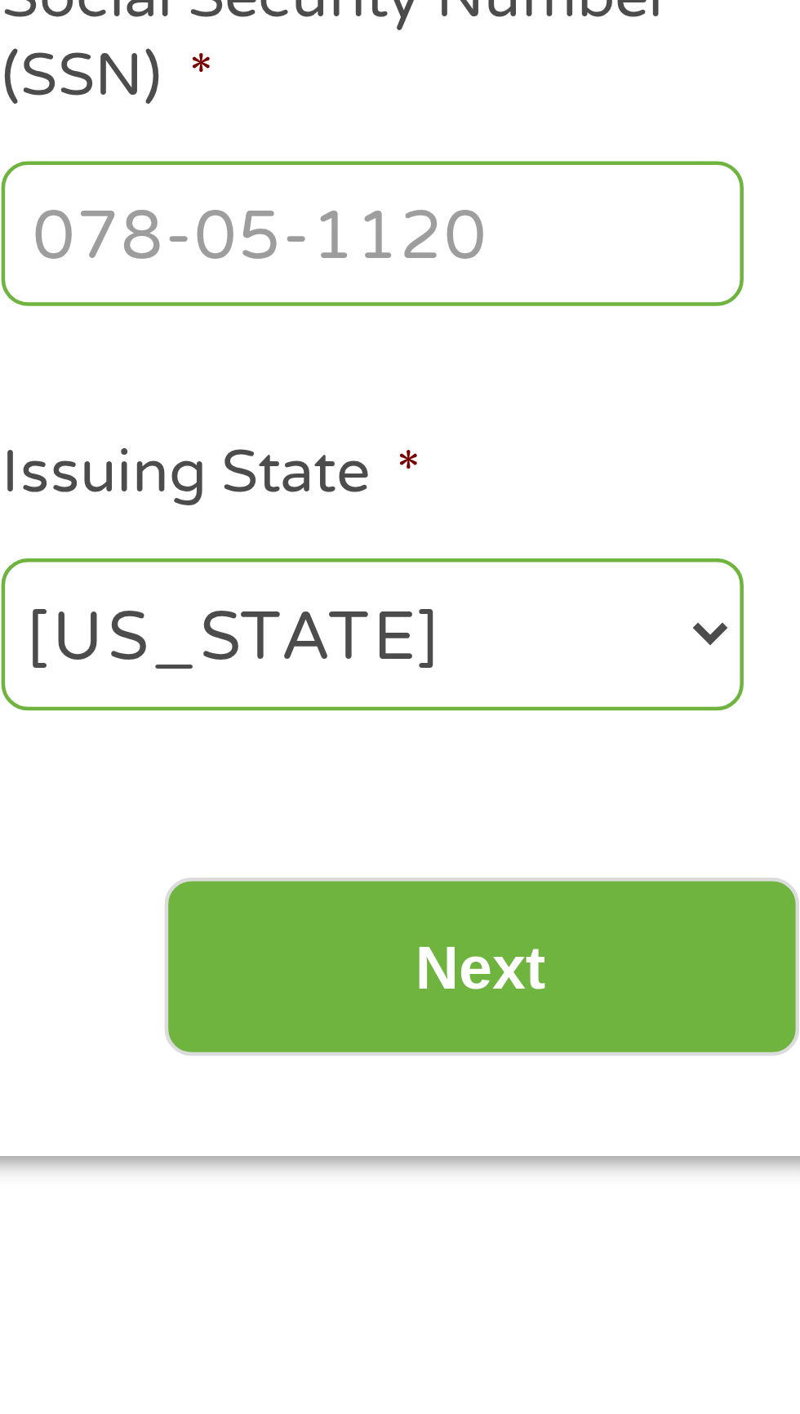
click at [708, 350] on ul "About You This field is hidden when viewing the form Title * --- Choose one ---…" at bounding box center [399, 330] width 747 height 235
click at [719, 332] on input "Social Security Number (SSN) *" at bounding box center [680, 328] width 163 height 31
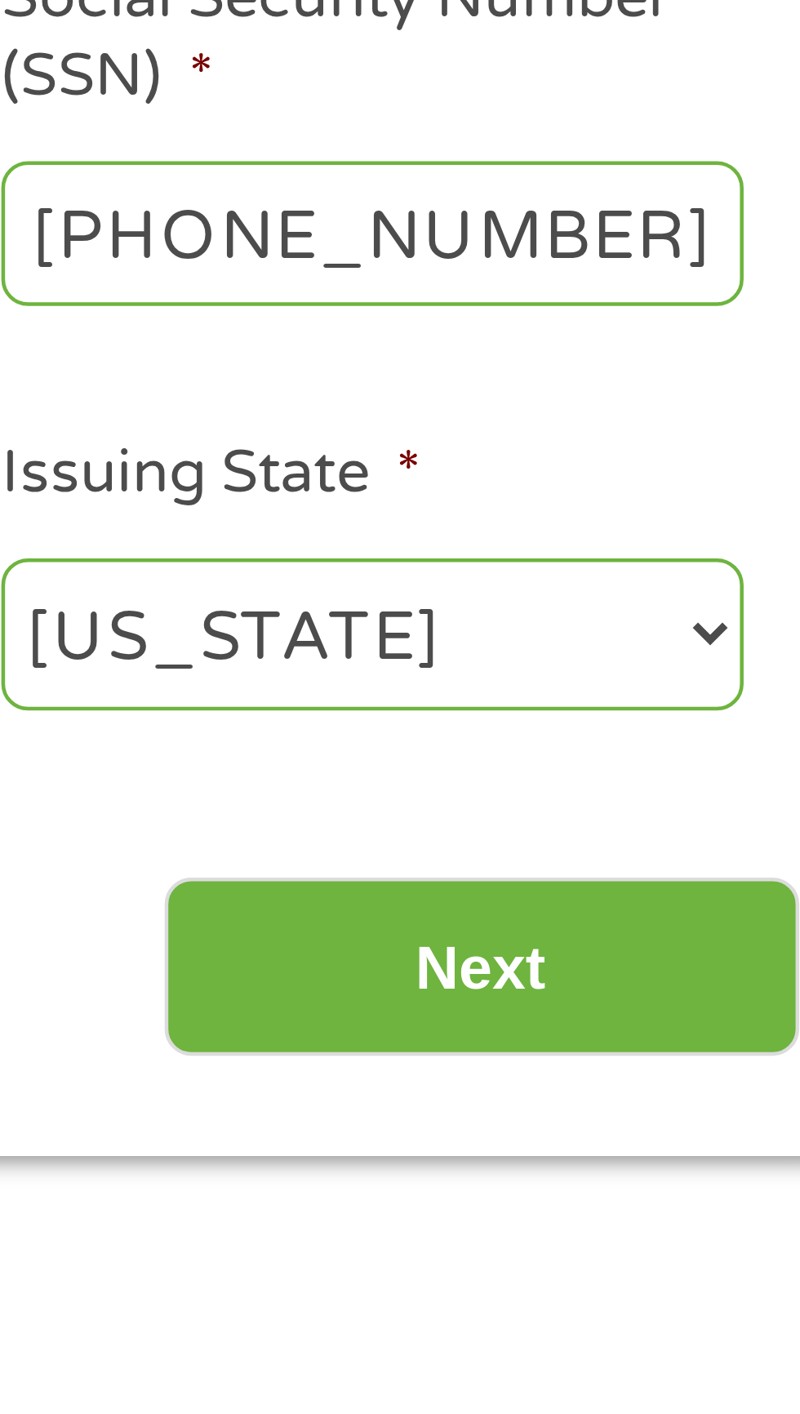
type input "143-76-3385"
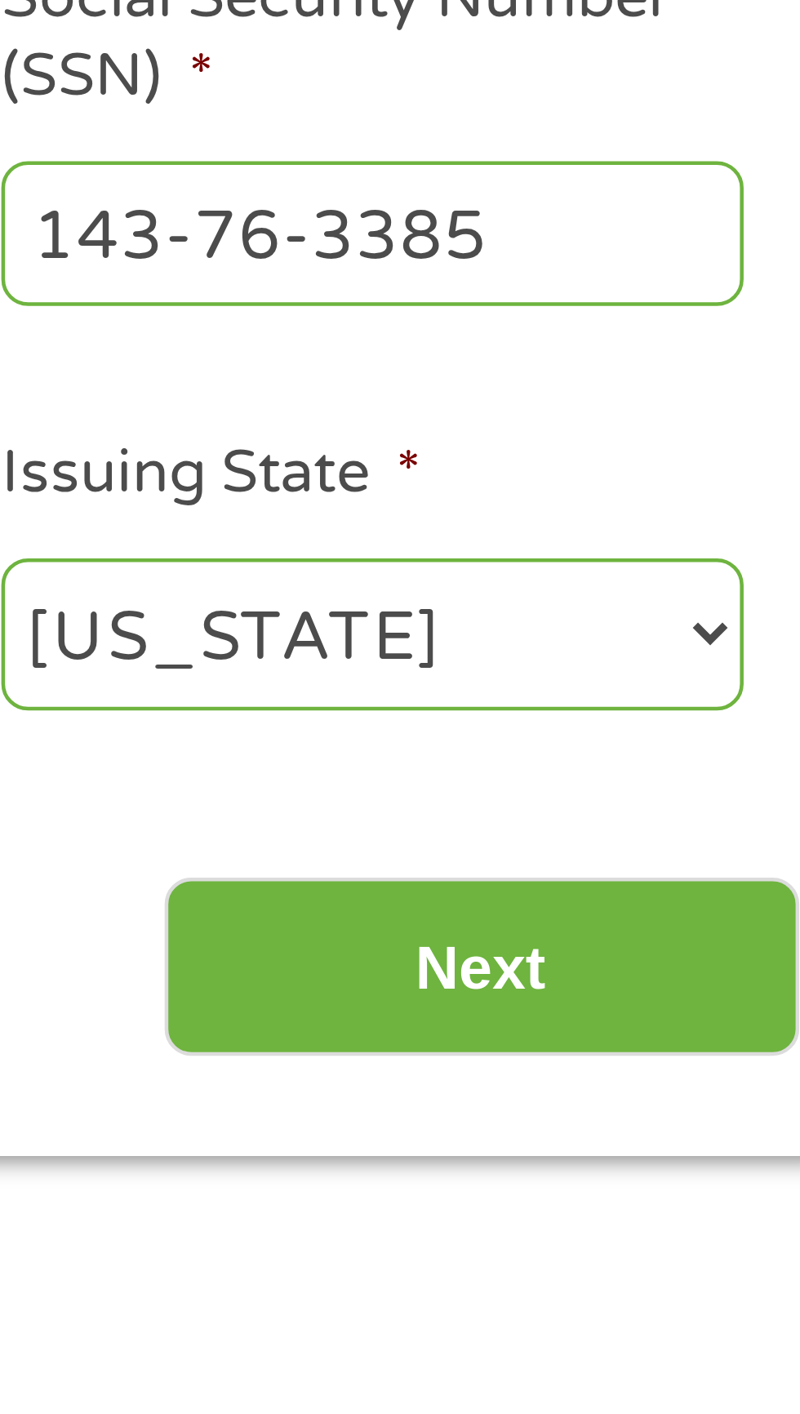
click at [745, 409] on select "[US_STATE] [US_STATE] [US_STATE] [US_STATE] [US_STATE] [US_STATE] [US_STATE] [U…" at bounding box center [680, 416] width 163 height 33
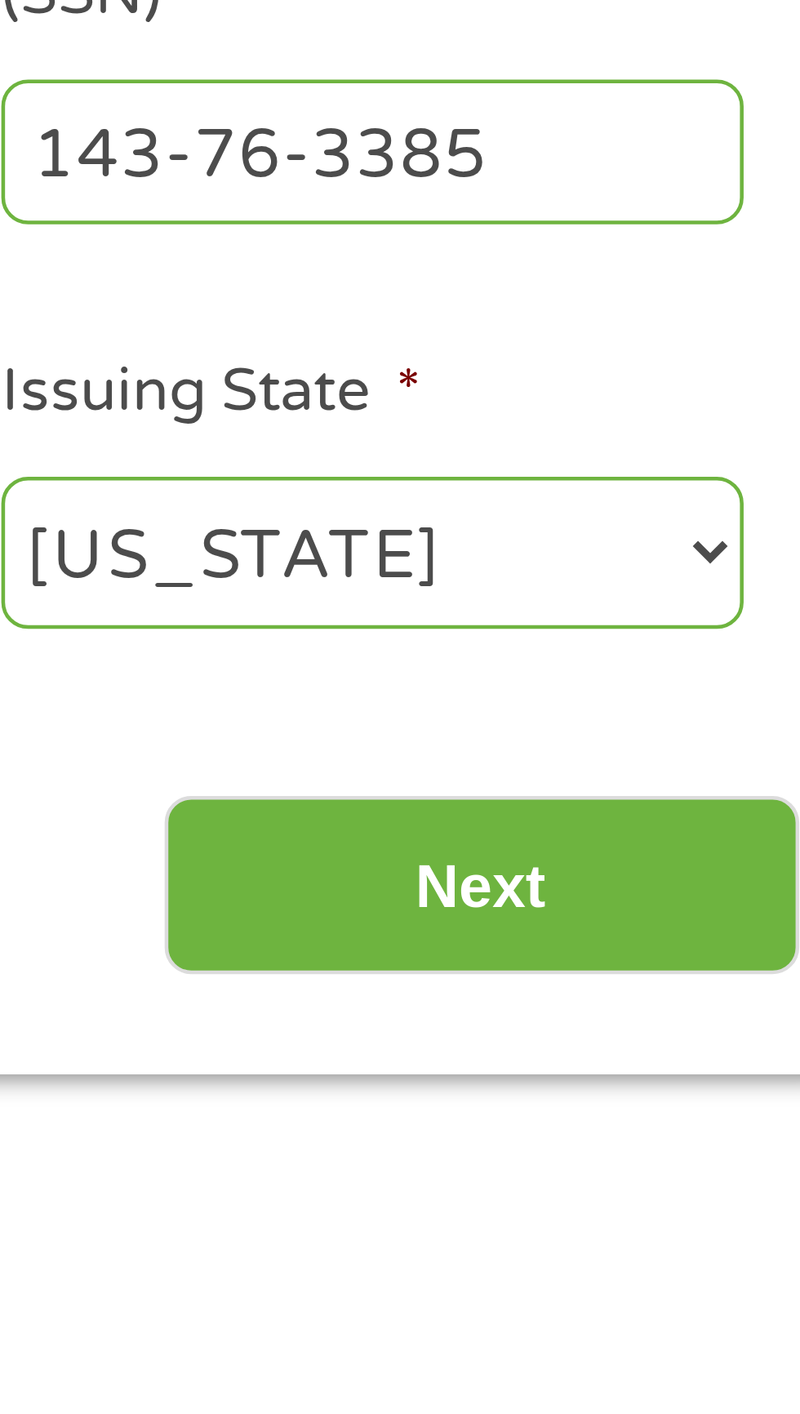
select select "[US_STATE]"
click at [599, 400] on select "[US_STATE] [US_STATE] [US_STATE] [US_STATE] [US_STATE] [US_STATE] [US_STATE] [U…" at bounding box center [680, 416] width 163 height 33
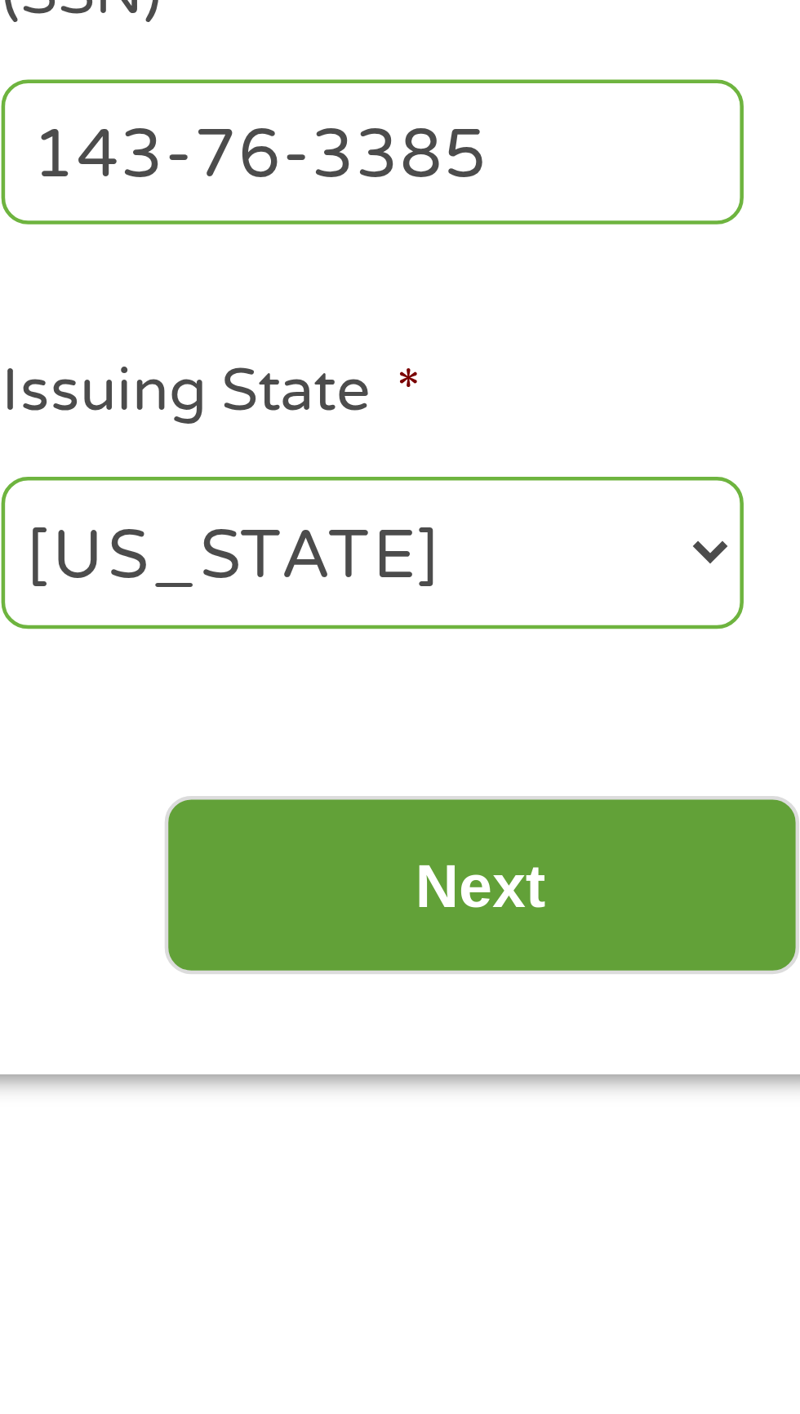
click at [753, 483] on input "Next" at bounding box center [705, 490] width 140 height 40
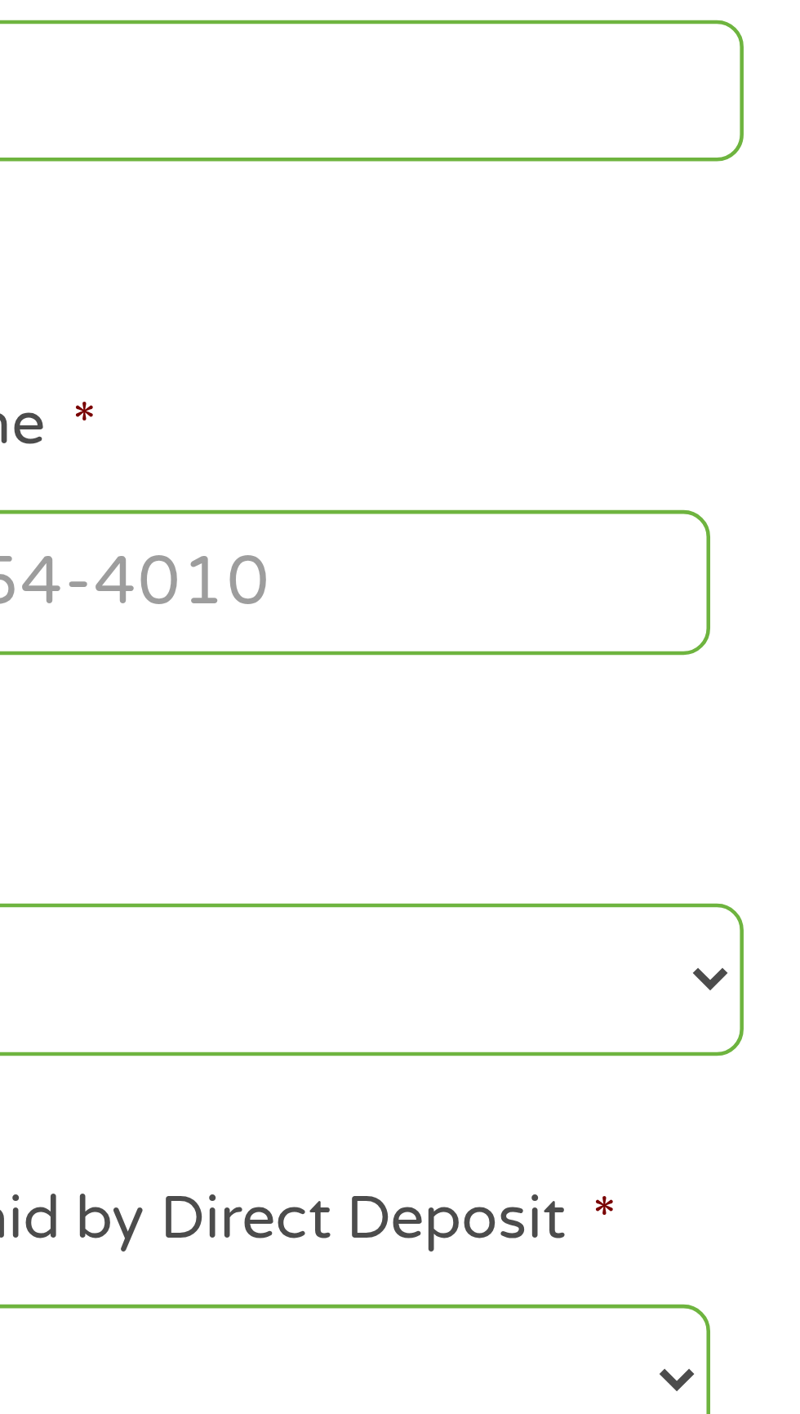
scroll to position [7, 0]
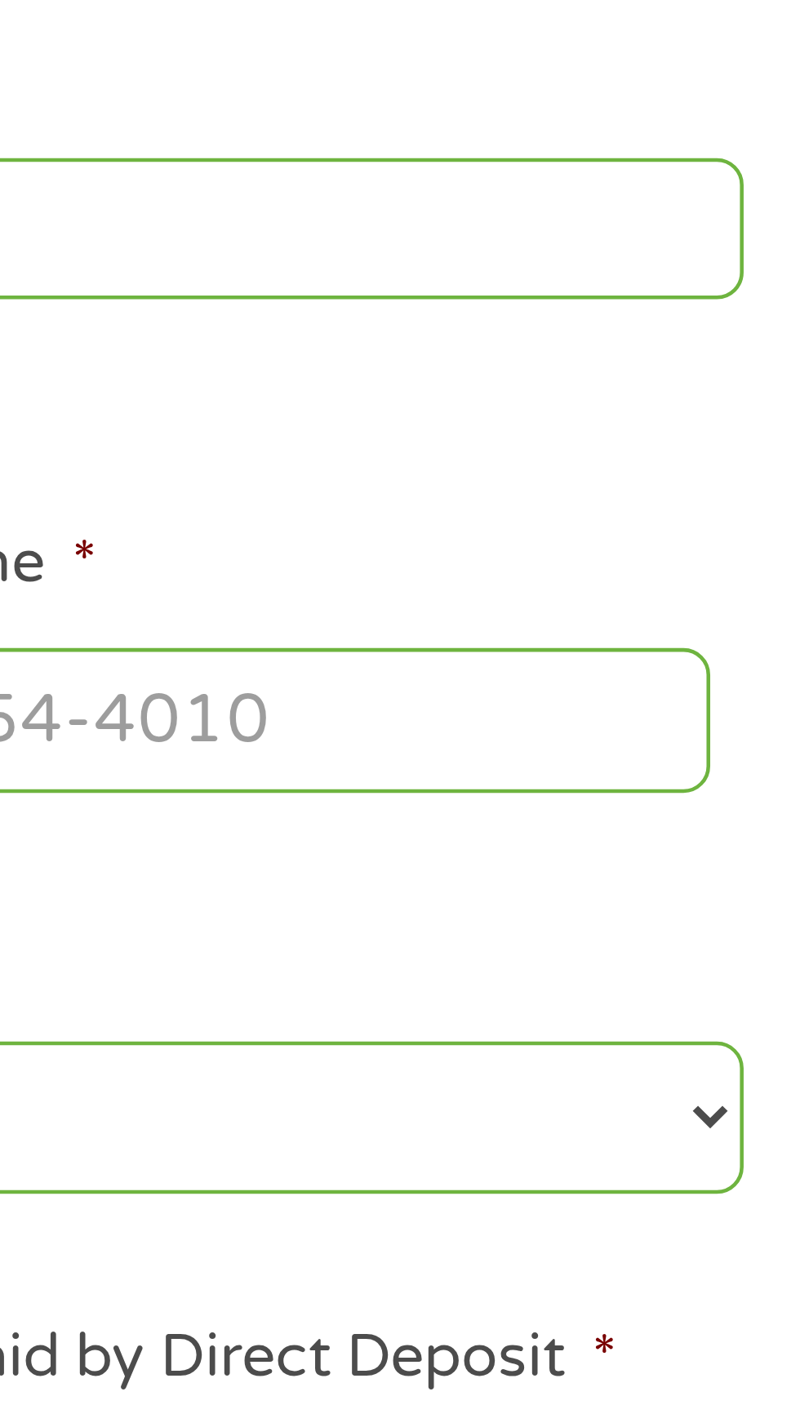
click at [732, 494] on ul "Your Employment Your Income Source * --- Choose one --- Employment [DEMOGRAPHIC…" at bounding box center [399, 451] width 747 height 417
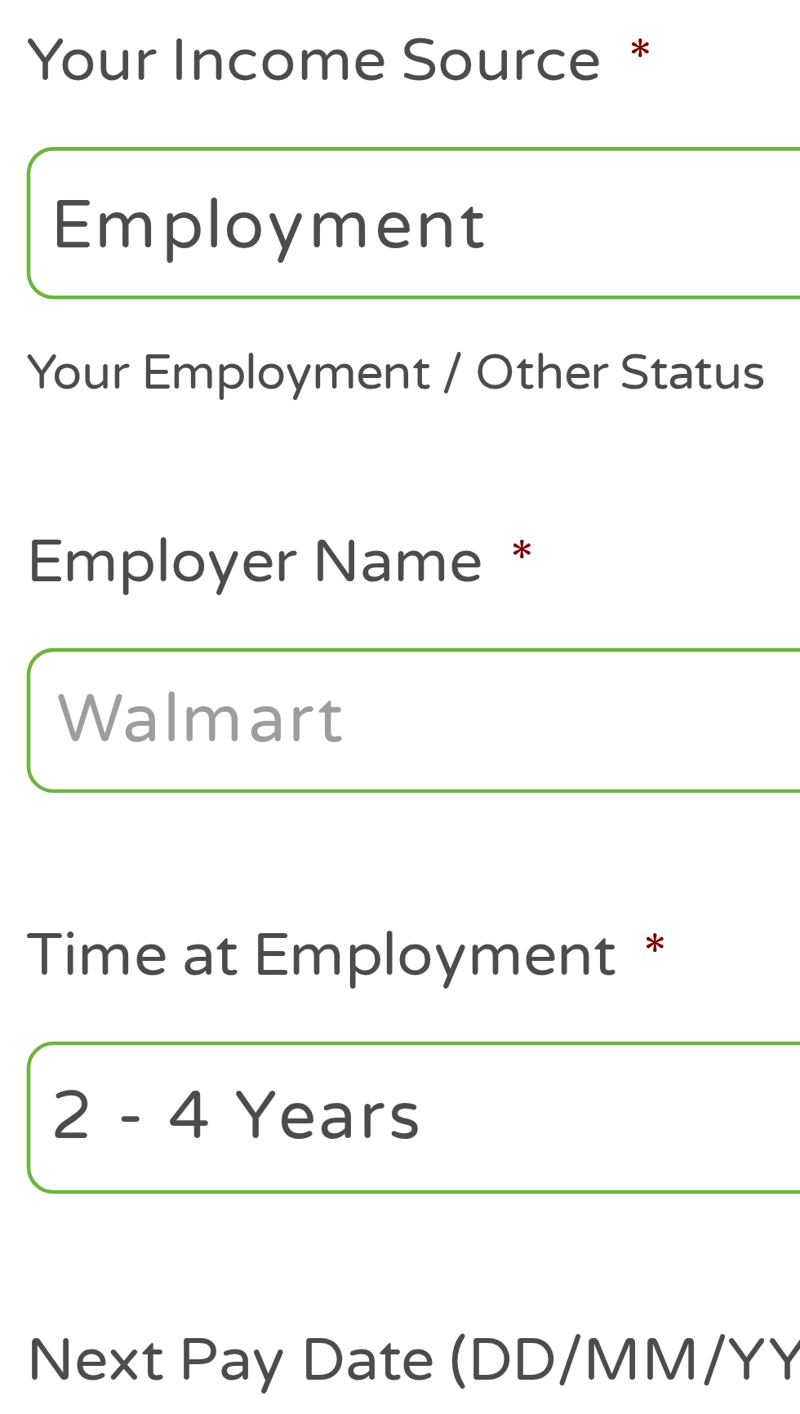
click at [144, 459] on input "Employer Name *" at bounding box center [149, 453] width 223 height 31
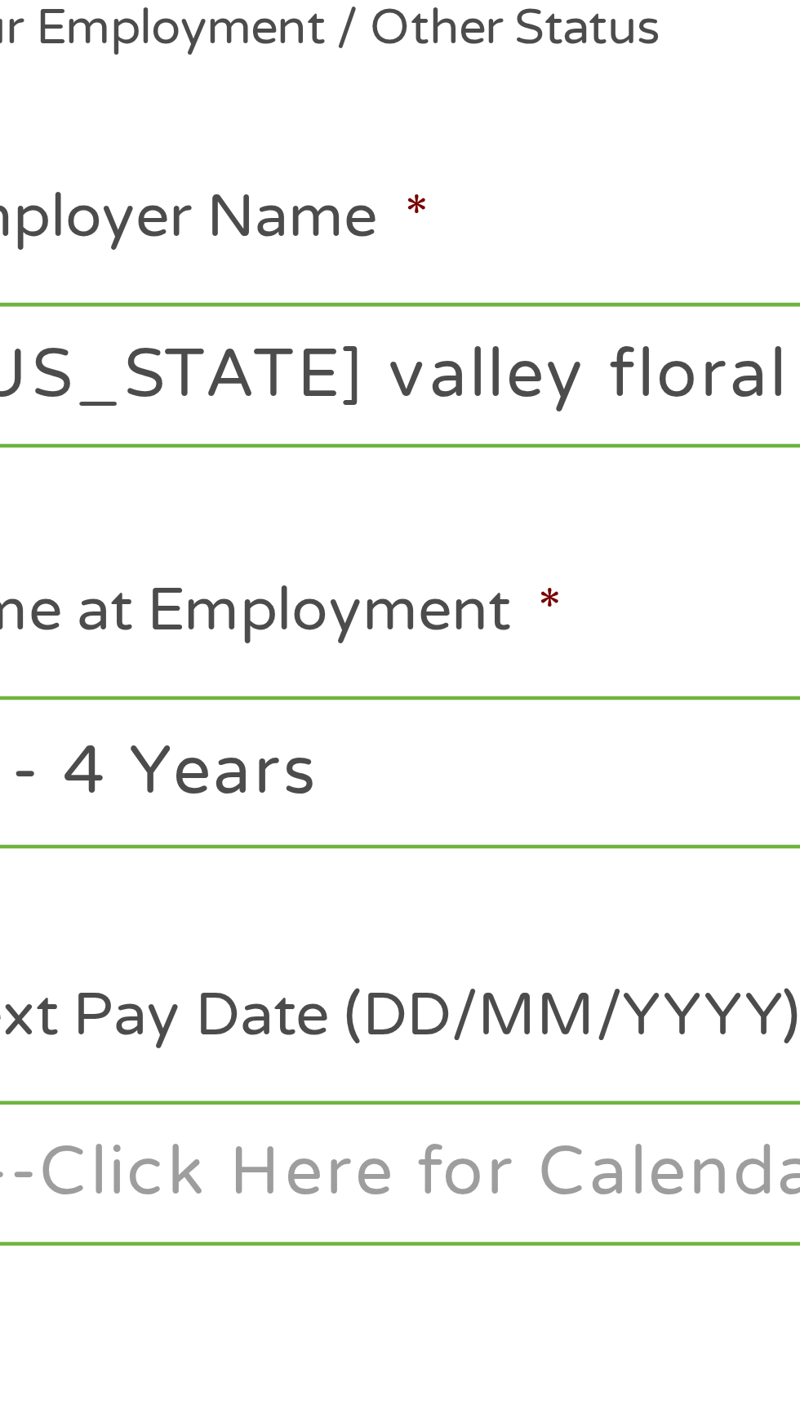
scroll to position [0, 10]
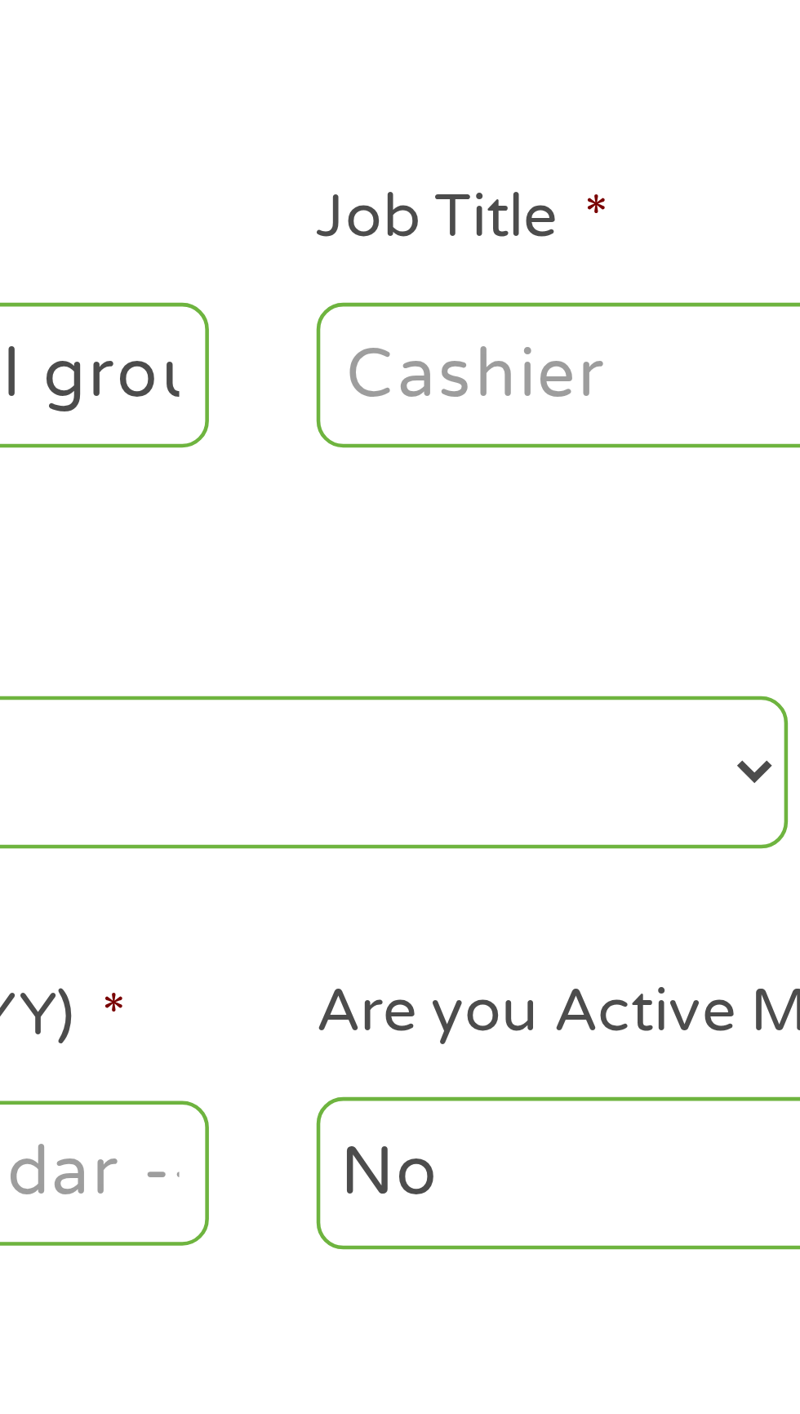
type input "[US_STATE] valley floral group"
click at [344, 461] on input "Job Title *" at bounding box center [396, 453] width 223 height 31
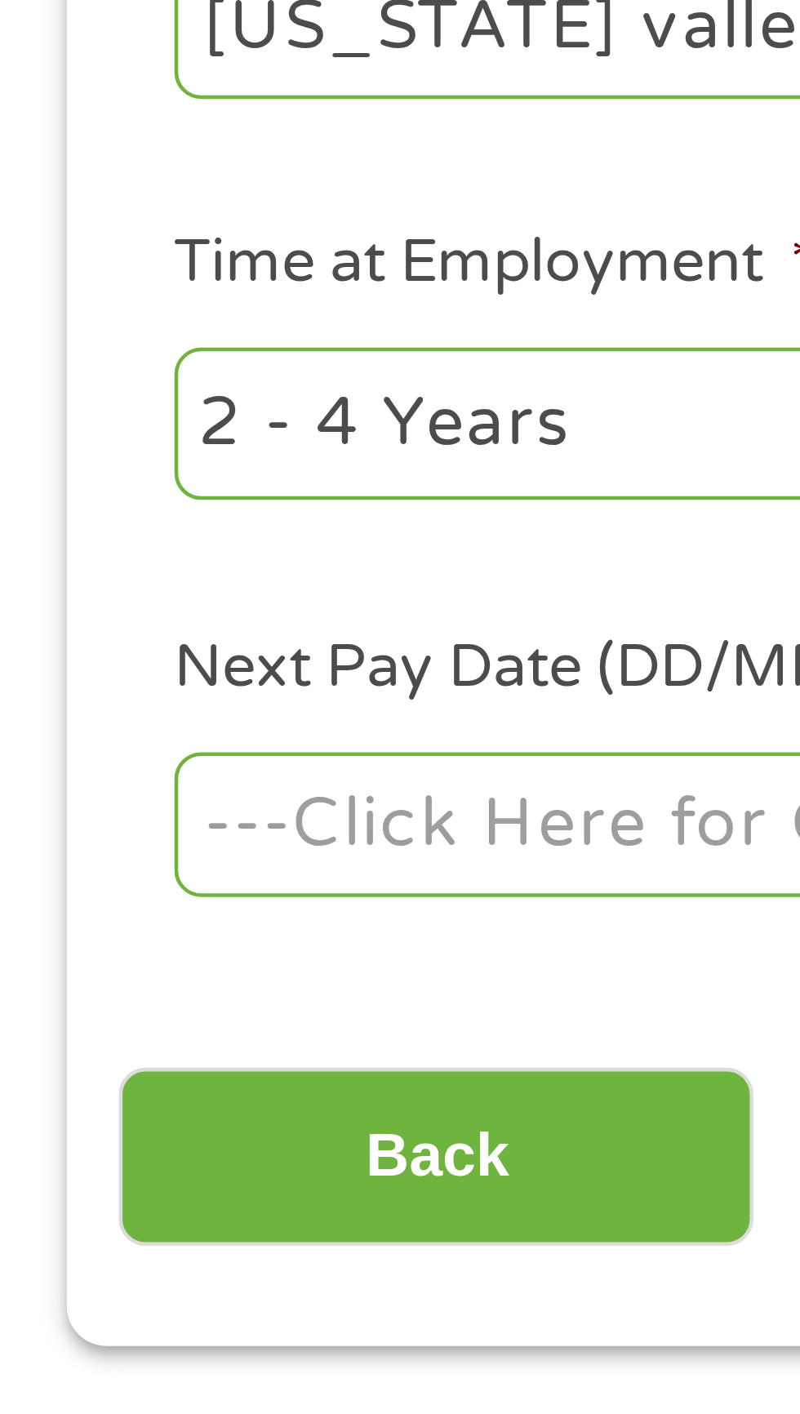
type input "Work leader"
click at [130, 549] on select "--- Choose one --- 1 Year or less 1 - 2 Years 2 - 4 Years Over 4 Years" at bounding box center [213, 540] width 350 height 33
select select "60months"
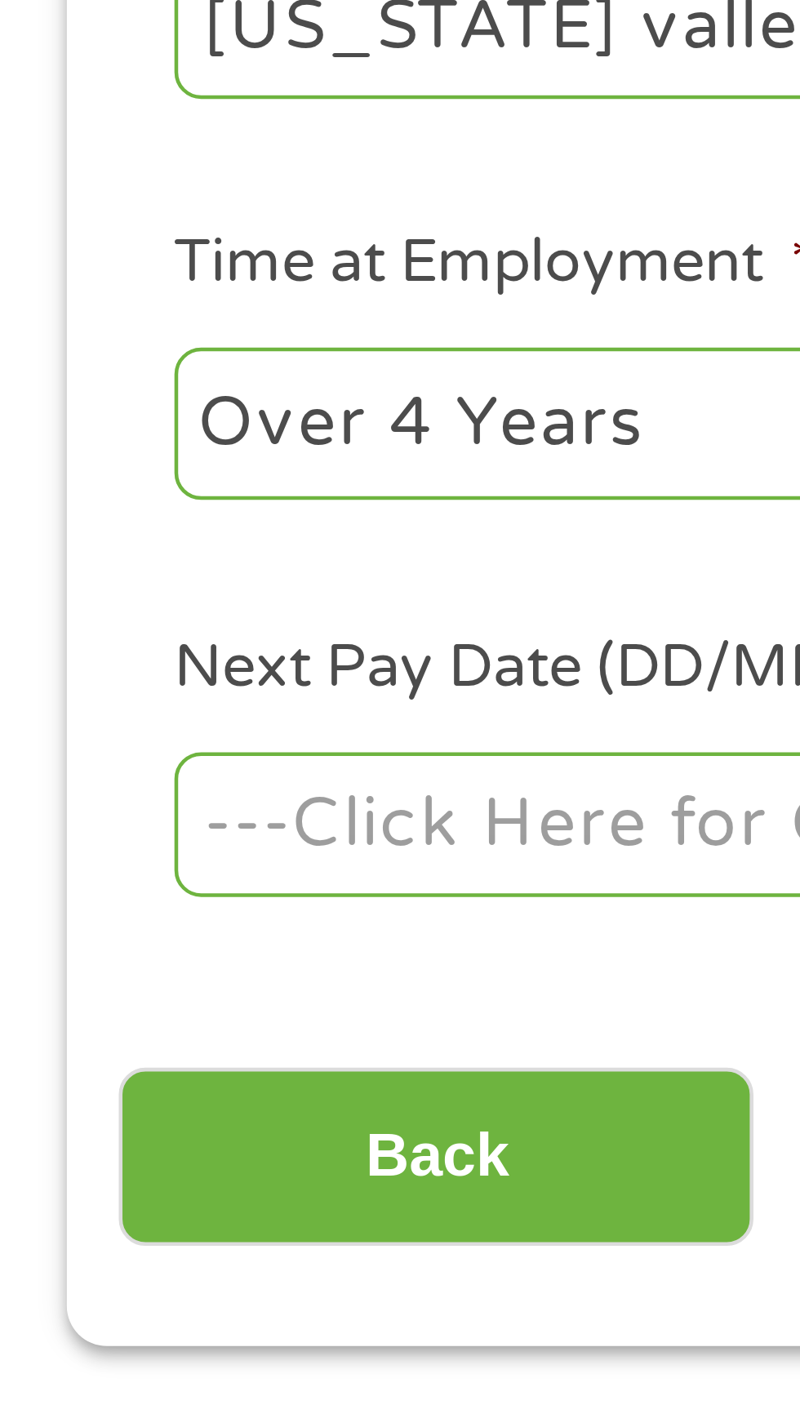
click at [38, 524] on select "--- Choose one --- 1 Year or less 1 - 2 Years 2 - 4 Years Over 4 Years" at bounding box center [213, 540] width 350 height 33
click at [140, 636] on body "Home Get Loan Offer How it works FAQs Blog Cash Loans Quick Loans Online Loans …" at bounding box center [400, 1237] width 800 height 2489
click at [159, 631] on input "Next Pay Date (DD/MM/YYYY) *" at bounding box center [149, 628] width 223 height 31
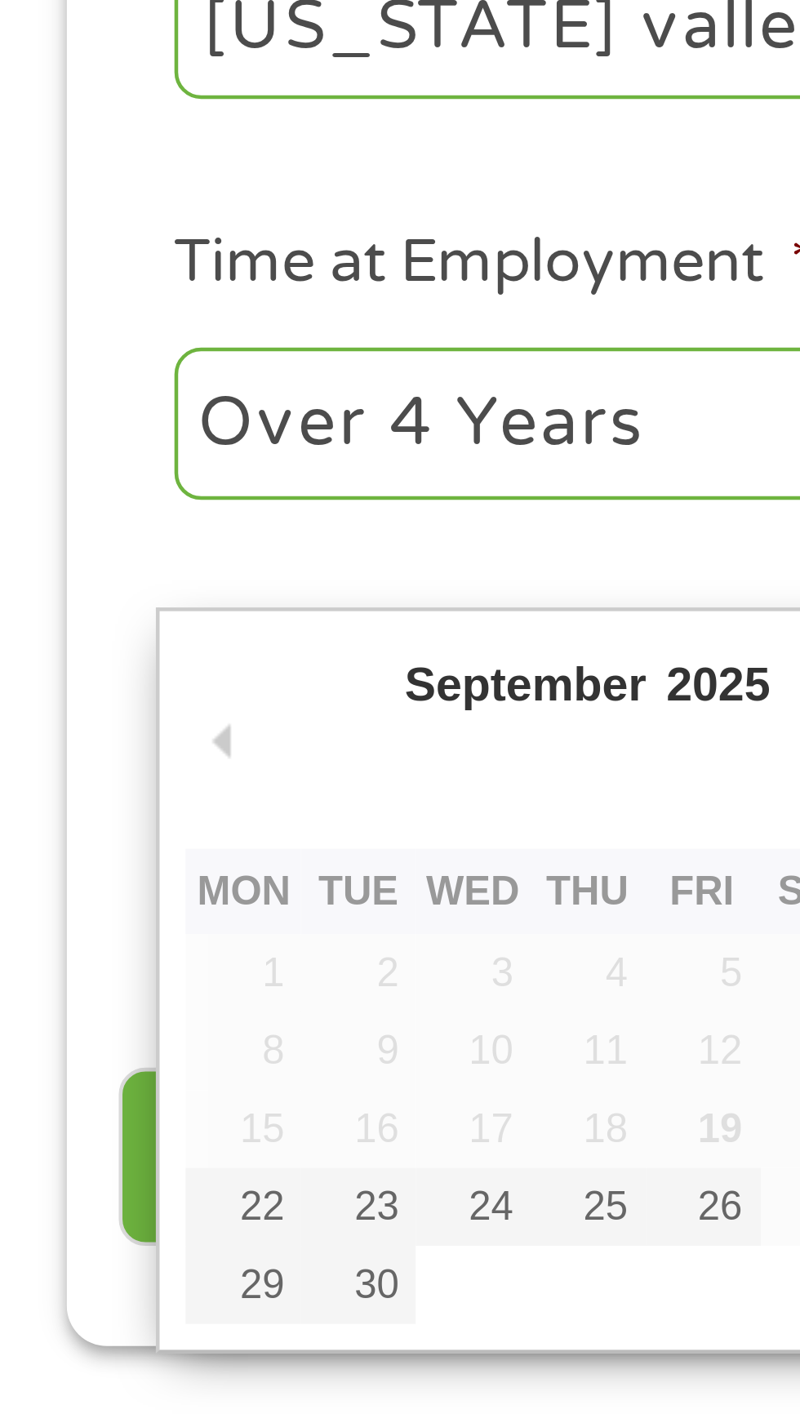
type input "[DATE]"
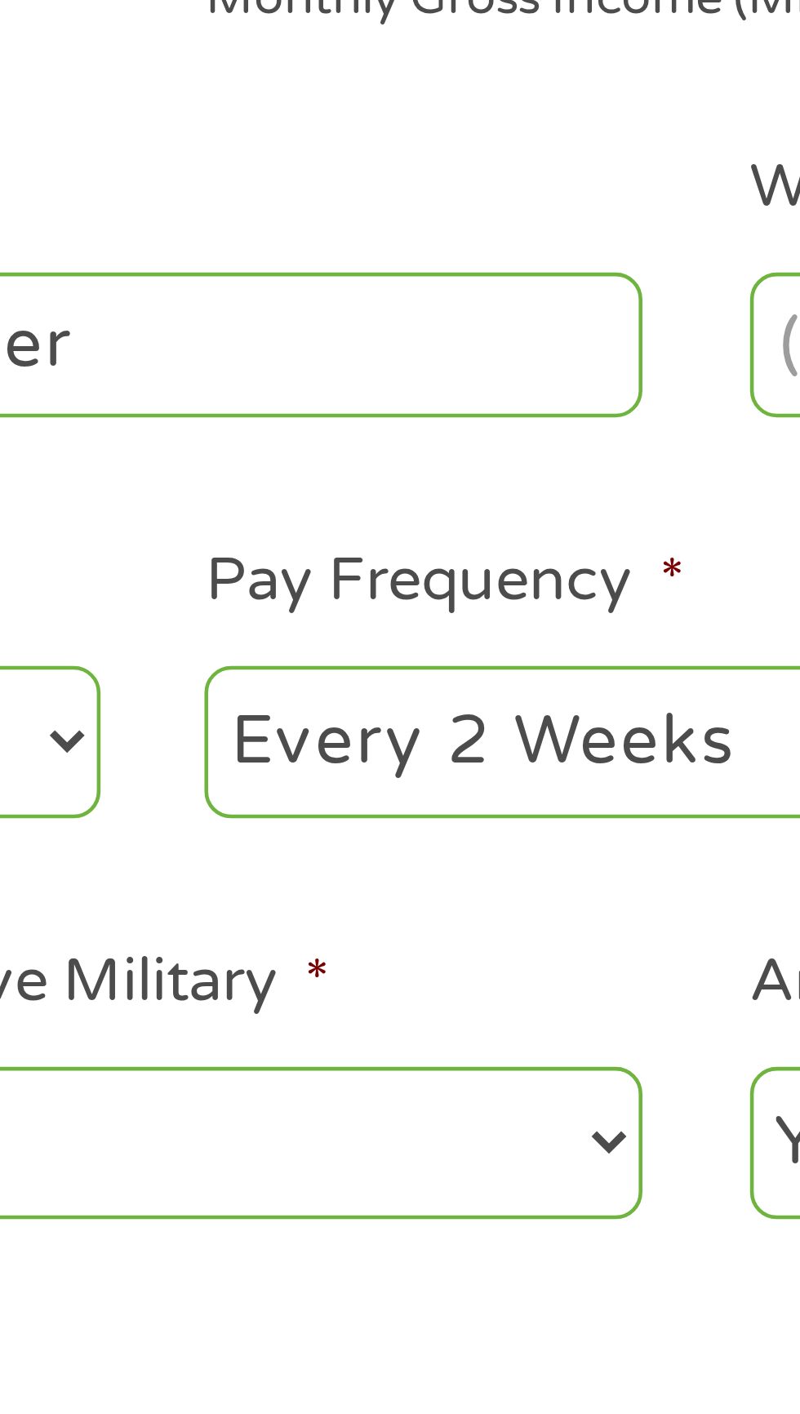
scroll to position [7, 0]
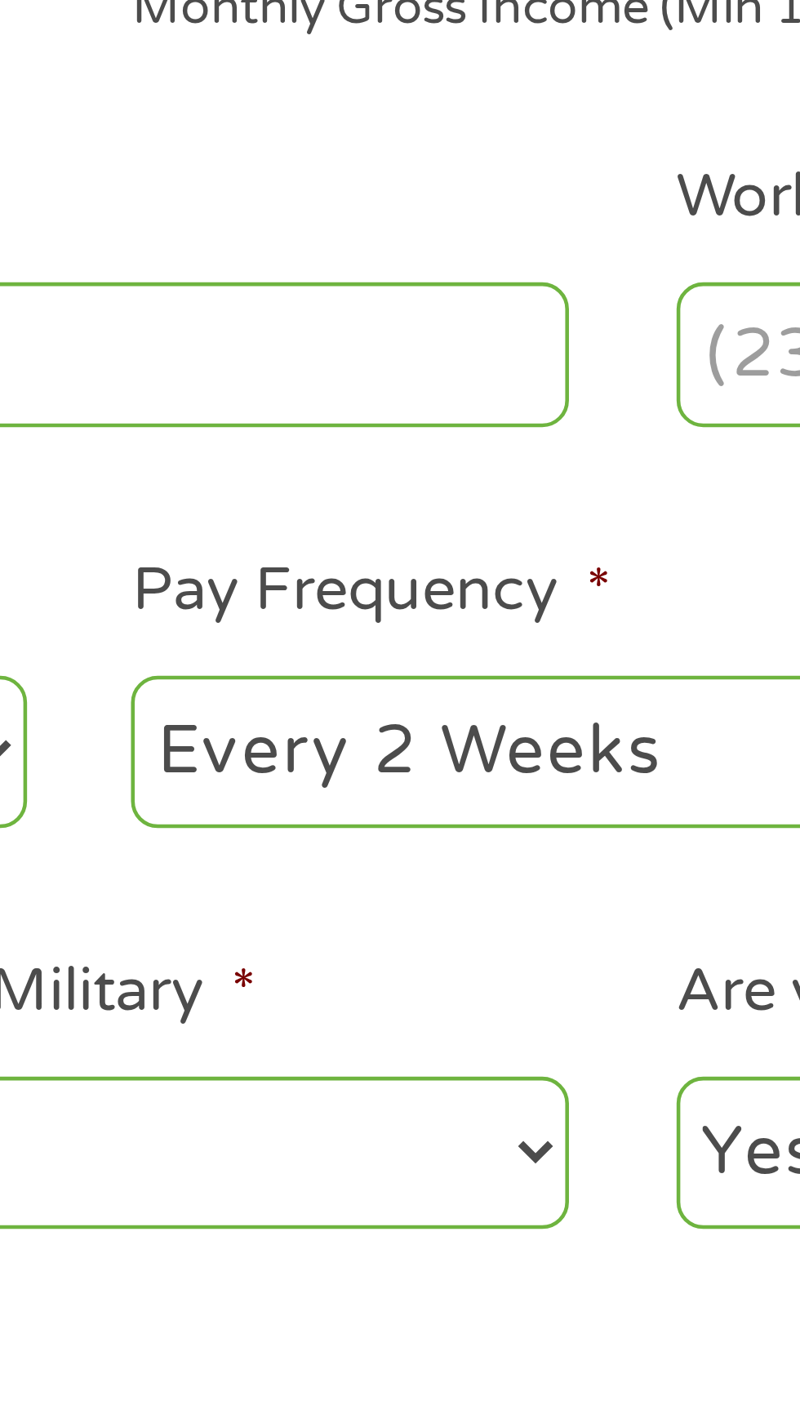
click at [523, 546] on select "--- Choose one --- Every 2 Weeks Every Week Monthly Semi-Monthly" at bounding box center [587, 540] width 350 height 33
click at [412, 524] on select "--- Choose one --- Every 2 Weeks Every Week Monthly Semi-Monthly" at bounding box center [587, 540] width 350 height 33
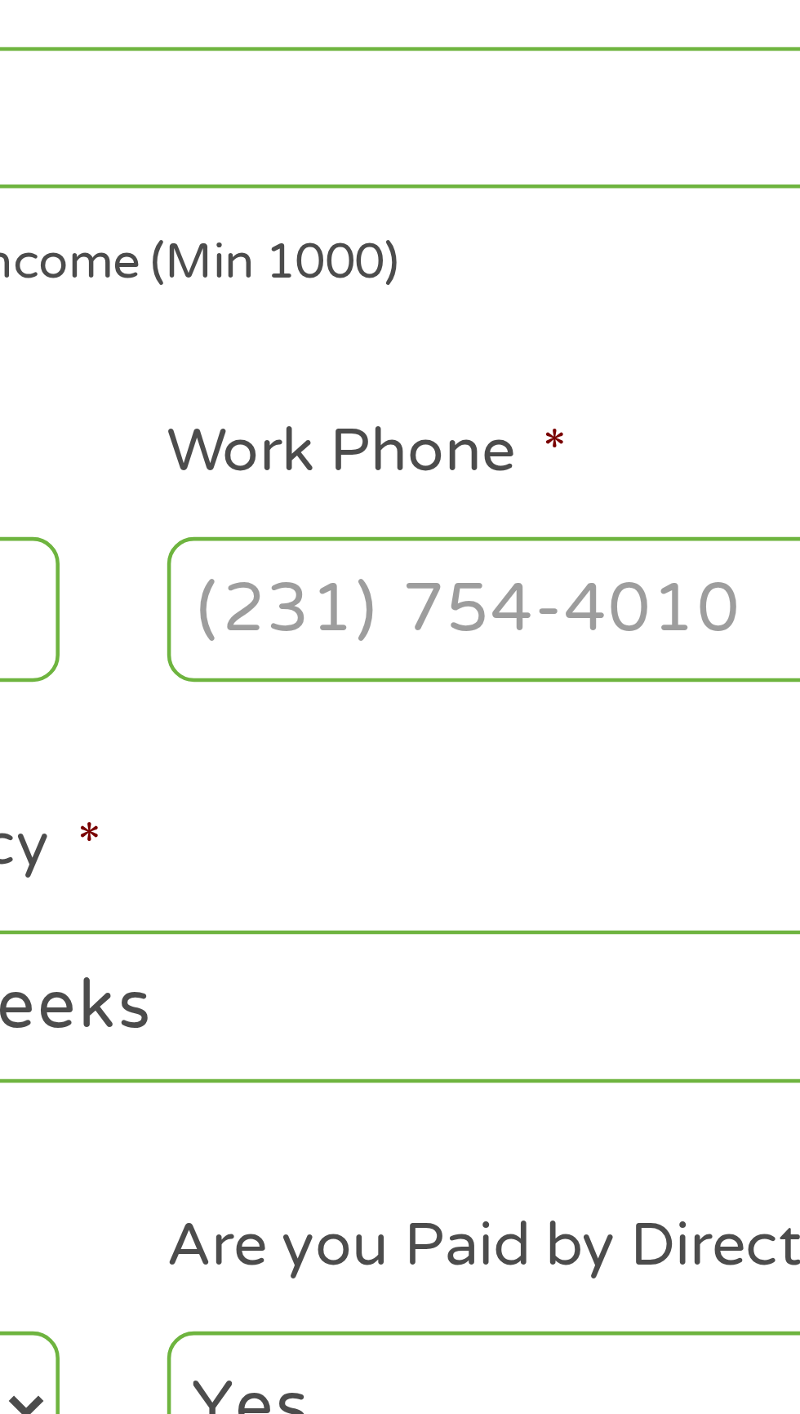
click at [630, 455] on input "Work Phone *" at bounding box center [643, 453] width 223 height 31
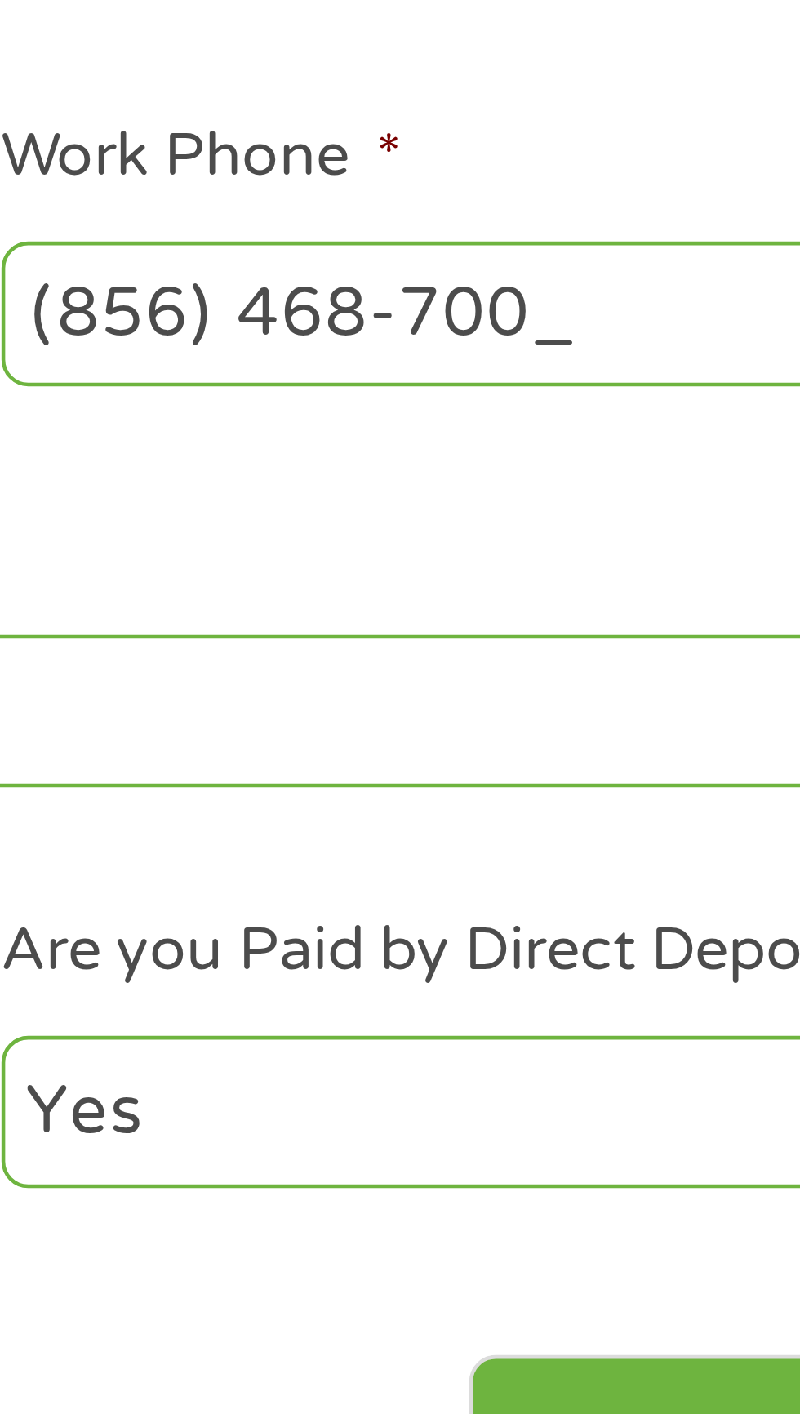
type input "[PHONE_NUMBER]"
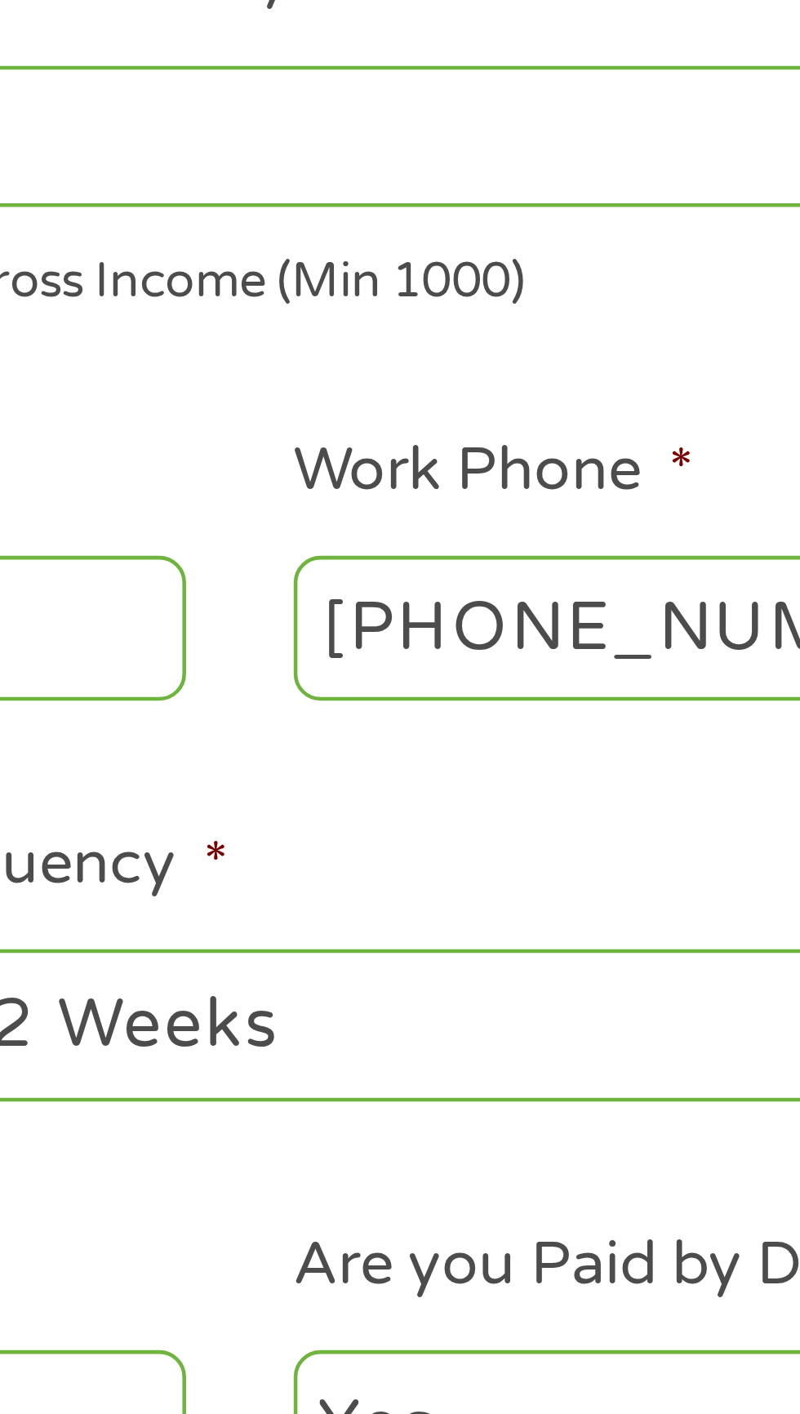
scroll to position [2, 0]
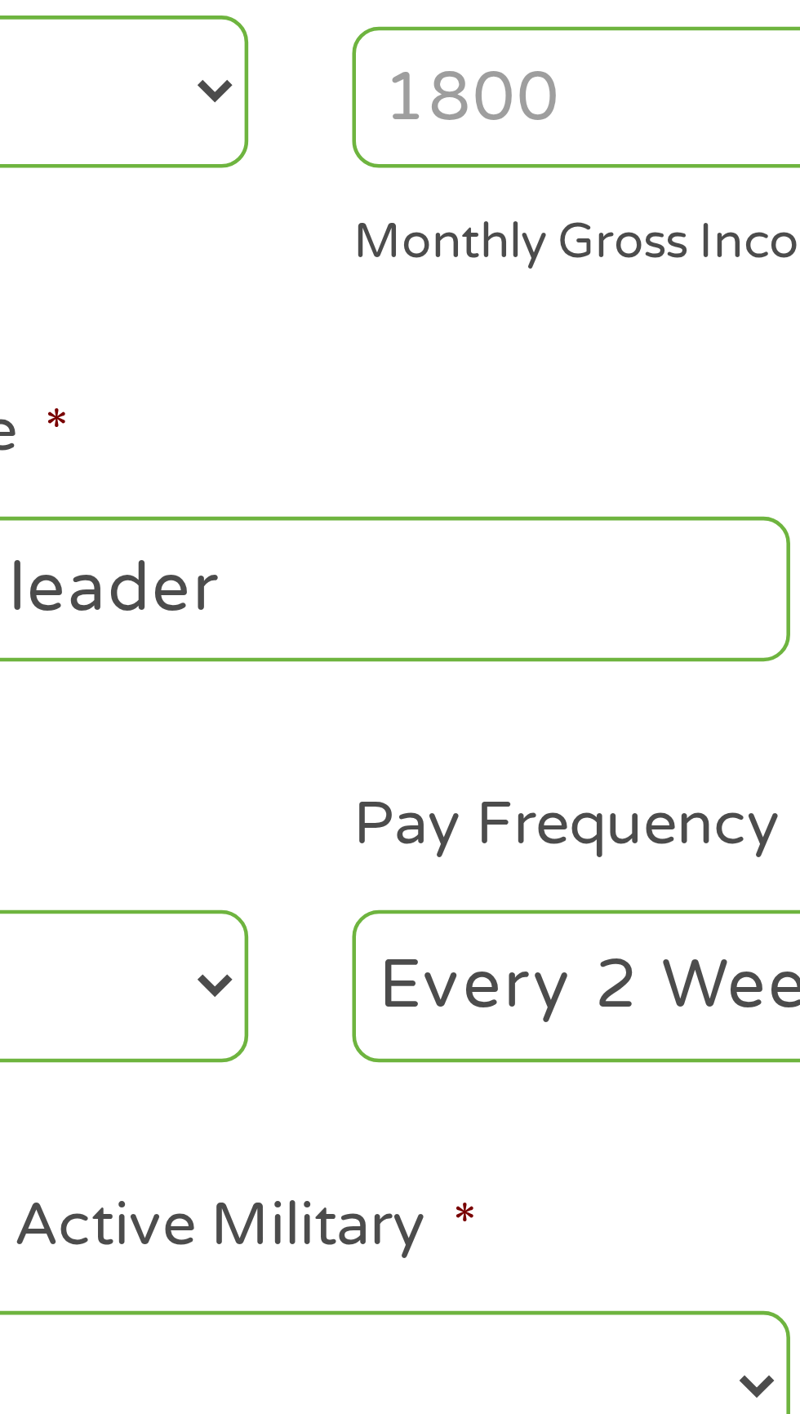
click at [465, 357] on input "Your Total Monthly Income *" at bounding box center [587, 351] width 350 height 31
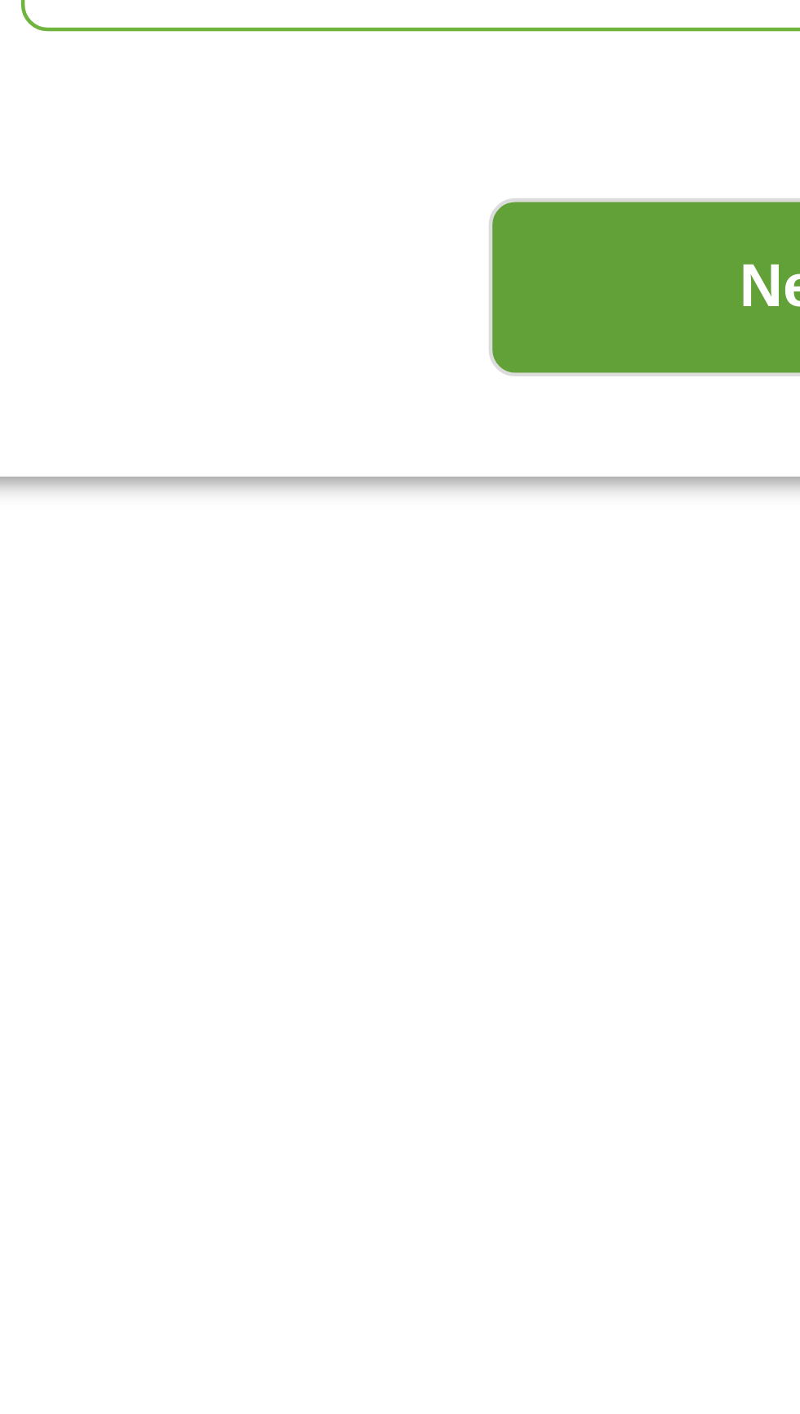
type input "4300"
click at [696, 707] on input "Next" at bounding box center [705, 708] width 140 height 40
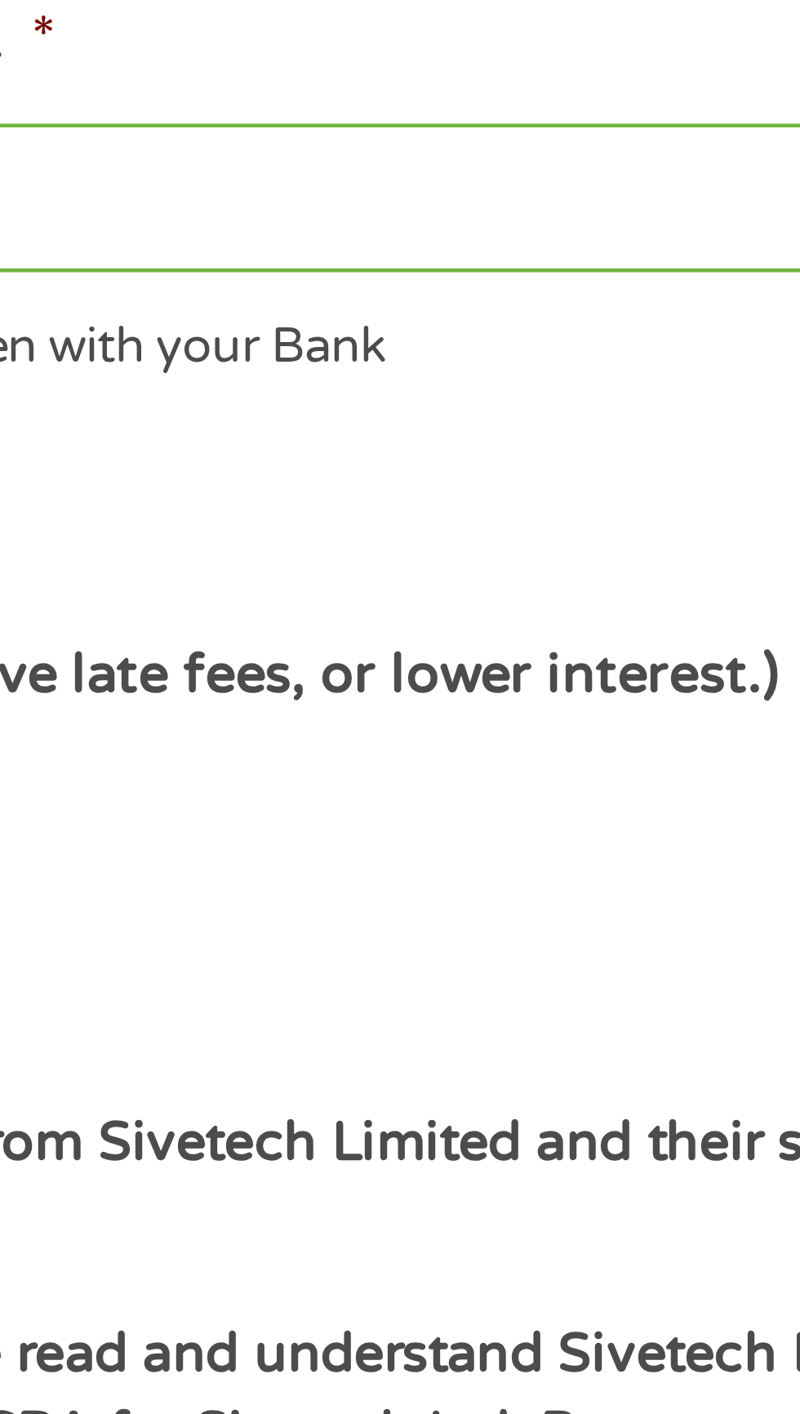
scroll to position [7, 7]
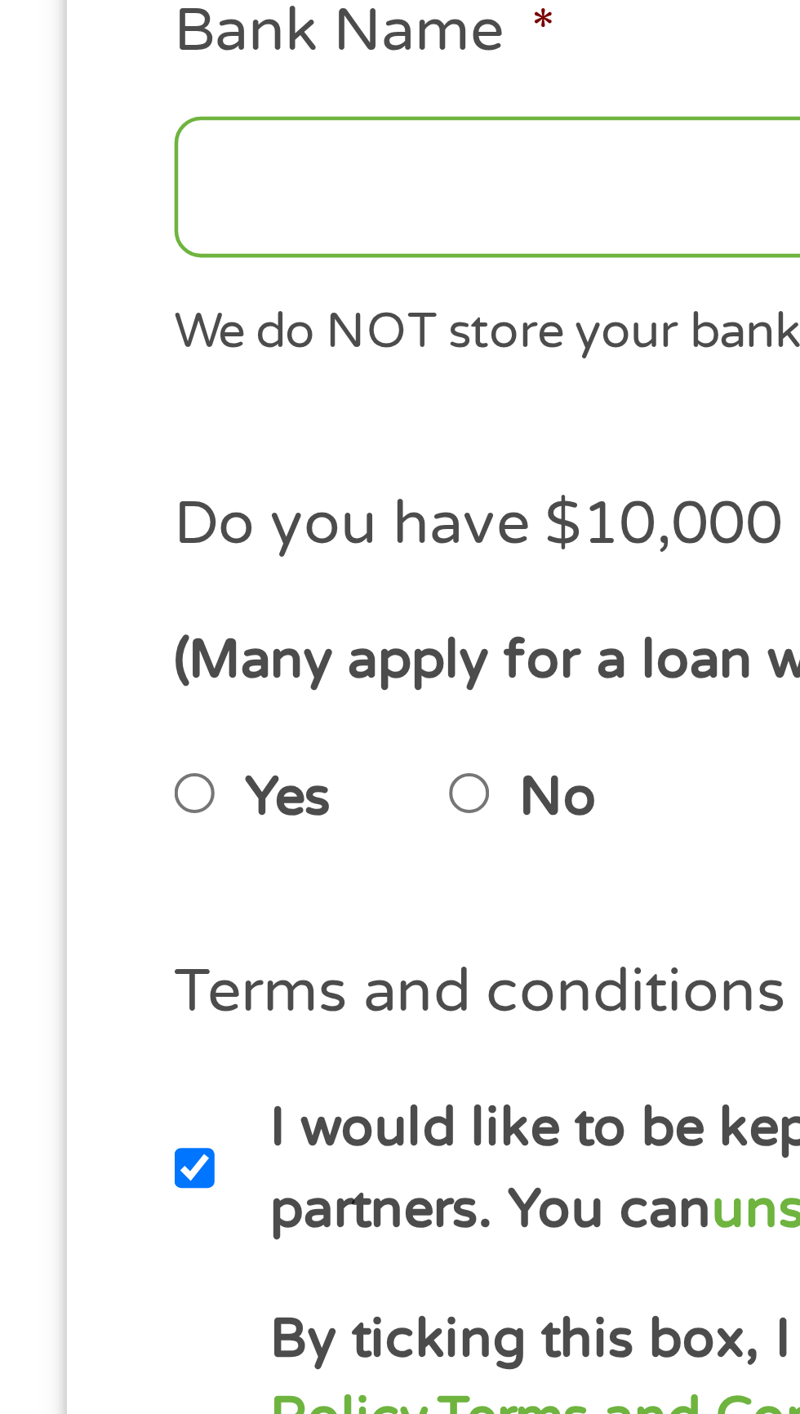
click at [105, 689] on input "Bank Name *" at bounding box center [213, 685] width 350 height 31
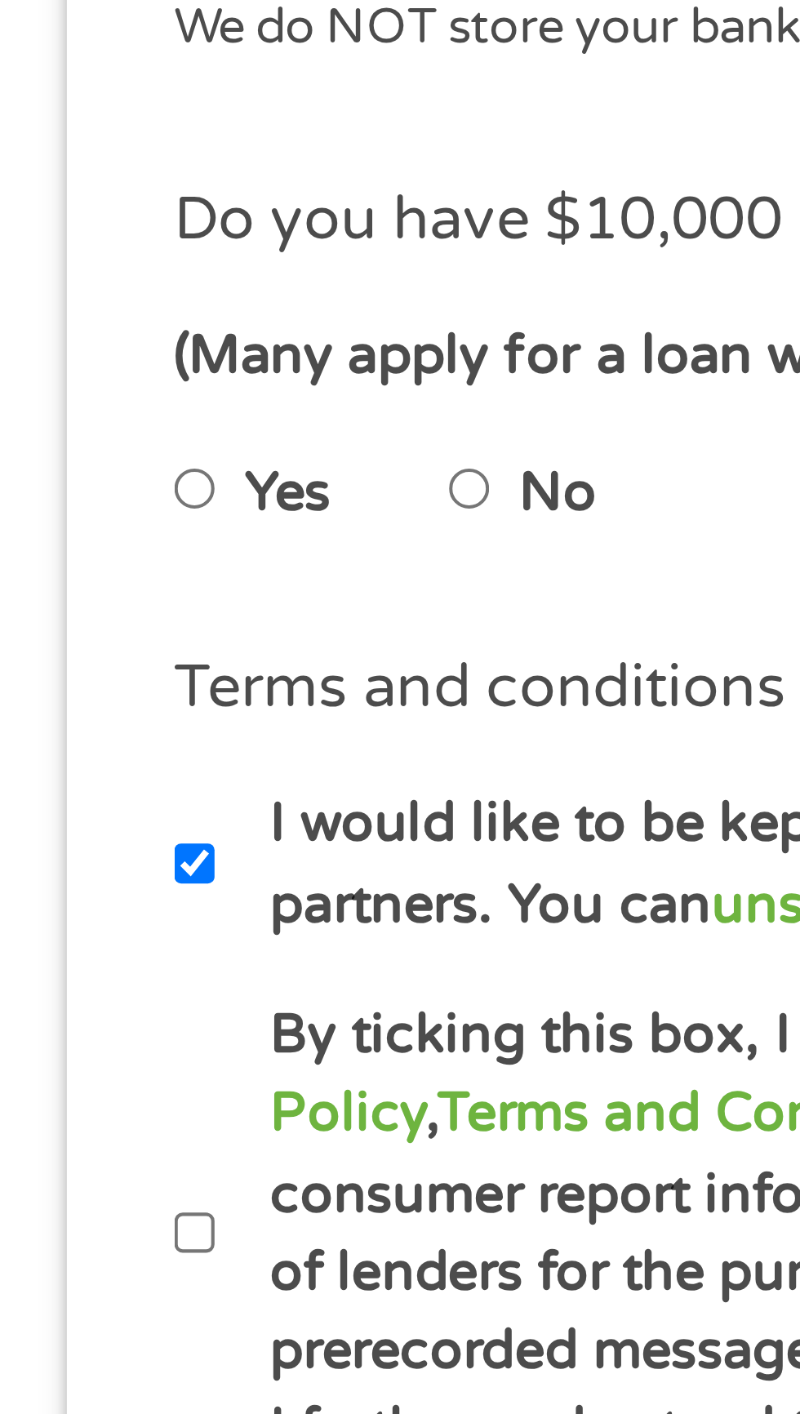
scroll to position [7, 0]
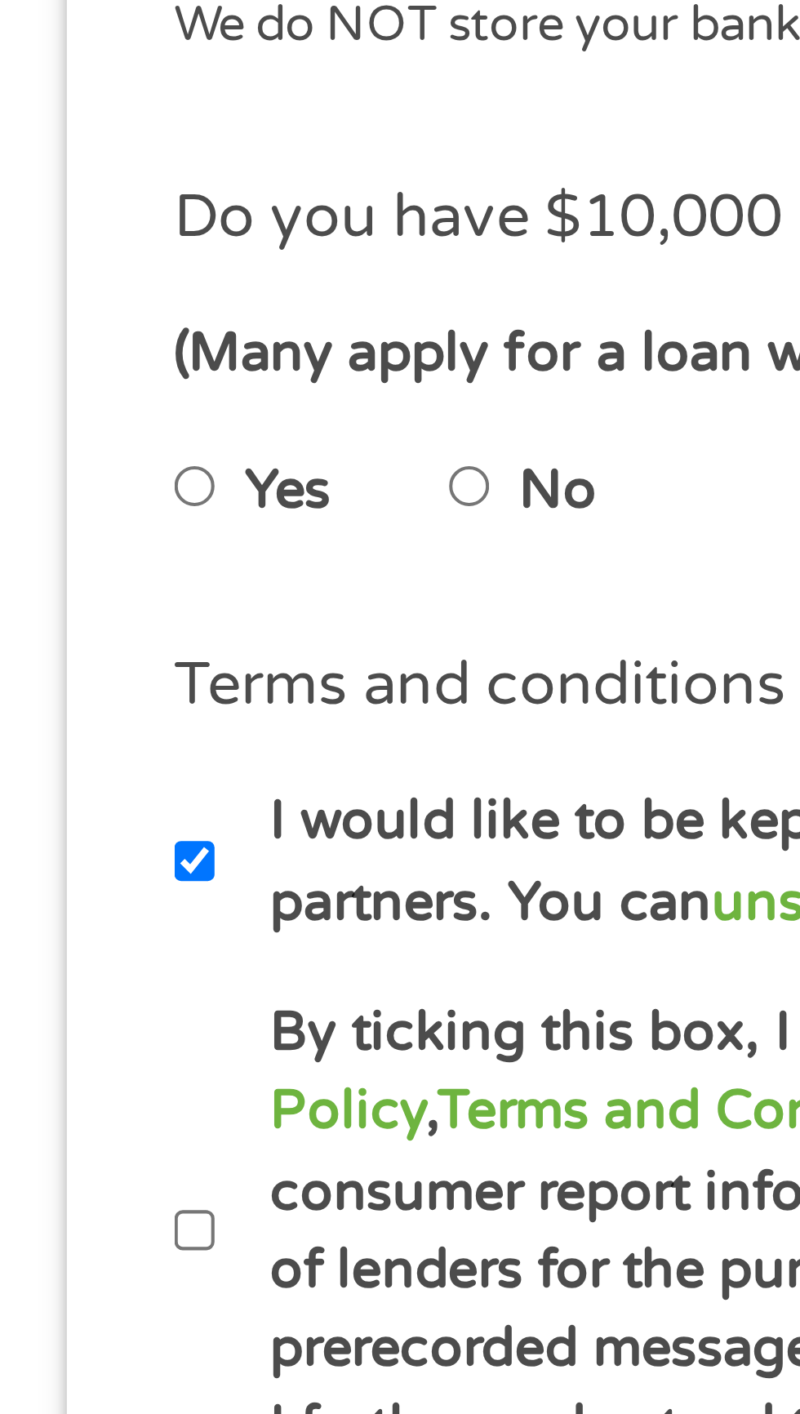
type input "Chime"
click at [109, 825] on input "No" at bounding box center [104, 820] width 10 height 26
radio input "true"
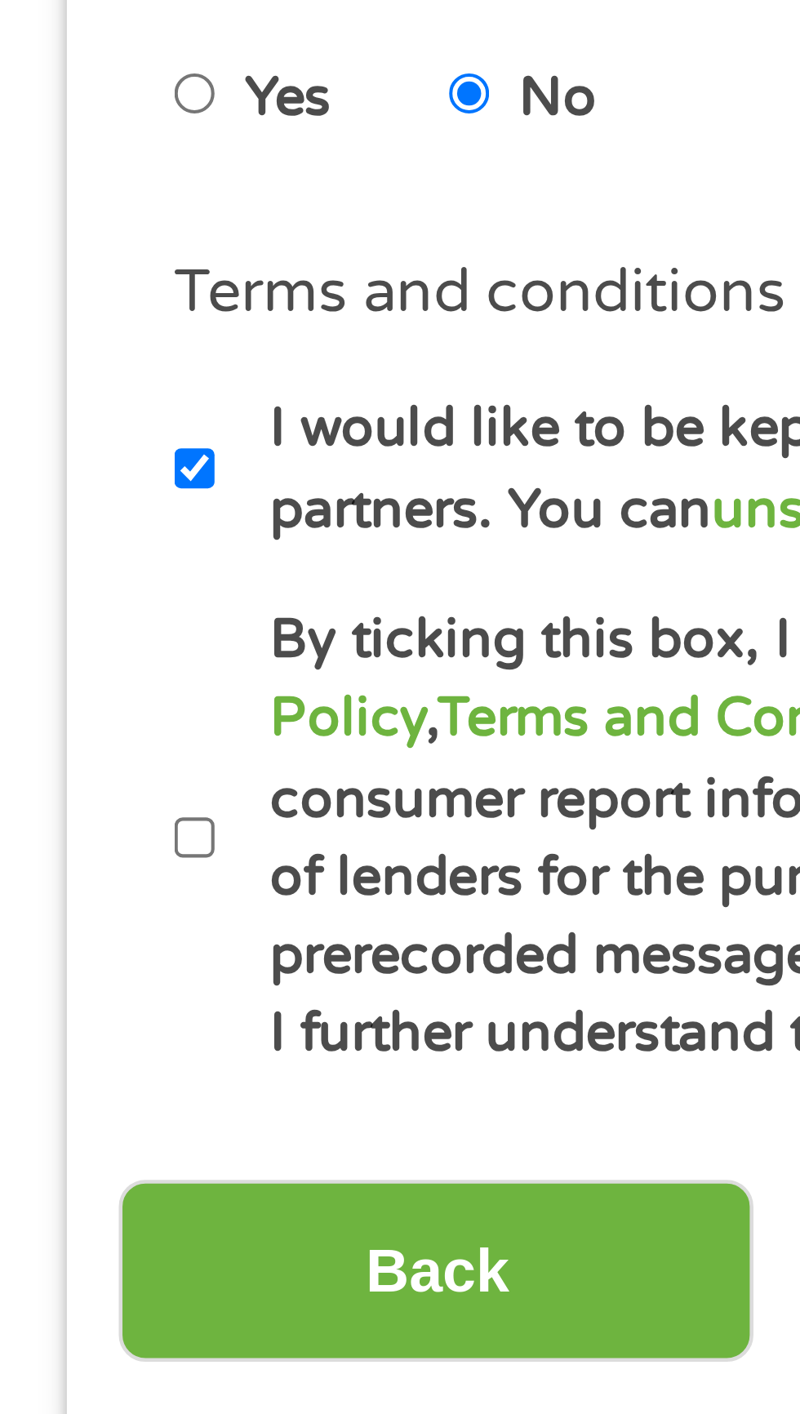
click at [51, 996] on label "By ticking this box, I confirm I am at least [DEMOGRAPHIC_DATA]. I confirm I ha…" at bounding box center [407, 983] width 721 height 105
click at [48, 996] on input "By ticking this box, I confirm I am at least [DEMOGRAPHIC_DATA]. I confirm I ha…" at bounding box center [43, 983] width 10 height 26
checkbox input "true"
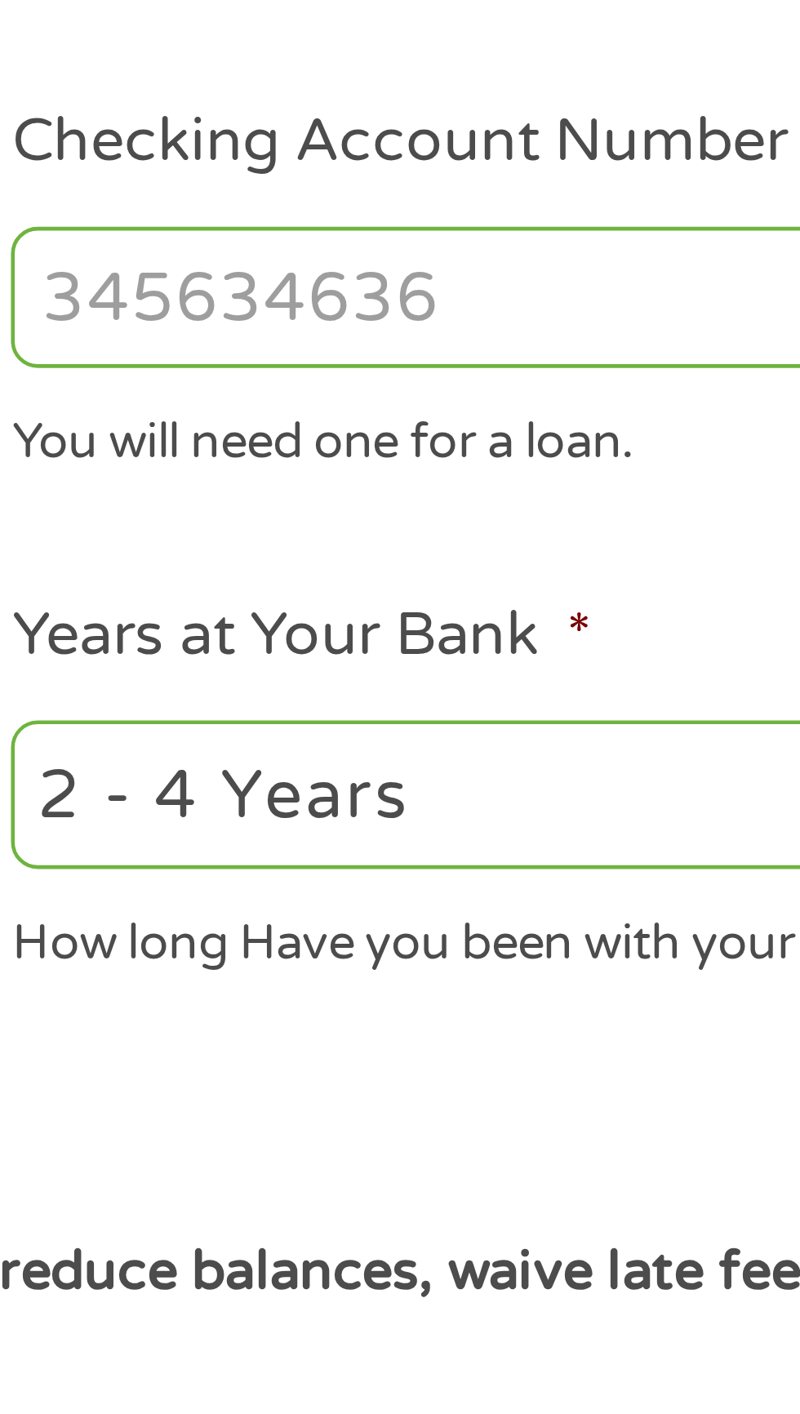
click at [514, 581] on input "Checking Account Number *" at bounding box center [587, 575] width 350 height 31
click at [526, 572] on input "Checking Account Number *" at bounding box center [587, 575] width 350 height 31
click at [542, 575] on input "Checking Account Number *" at bounding box center [587, 575] width 350 height 31
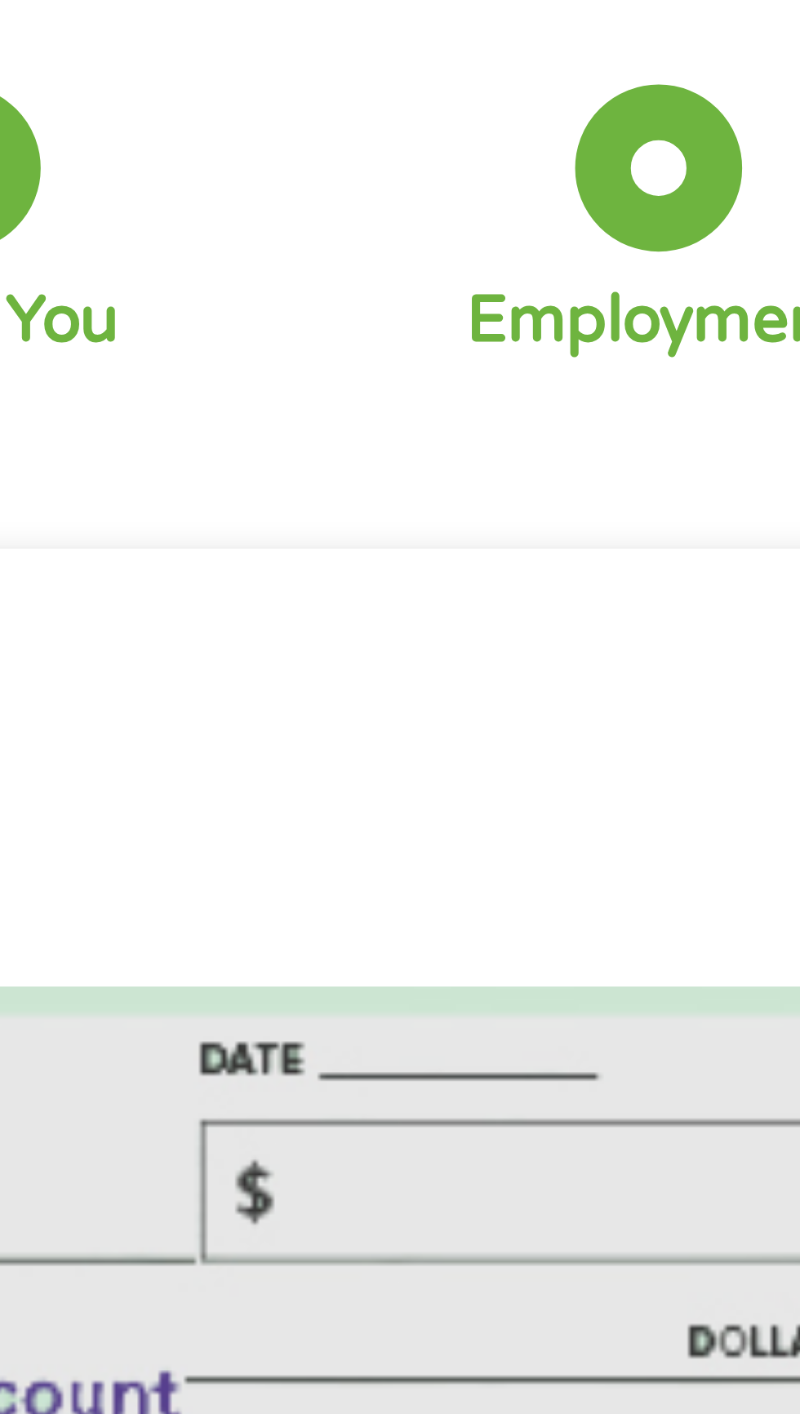
scroll to position [54, 0]
